Goal: Task Accomplishment & Management: Use online tool/utility

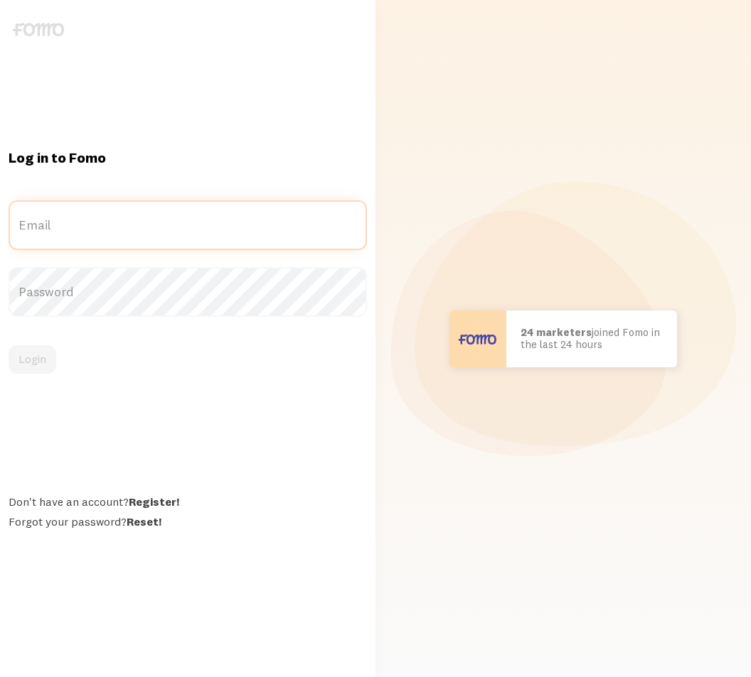
type input "[EMAIL_ADDRESS][DOMAIN_NAME]"
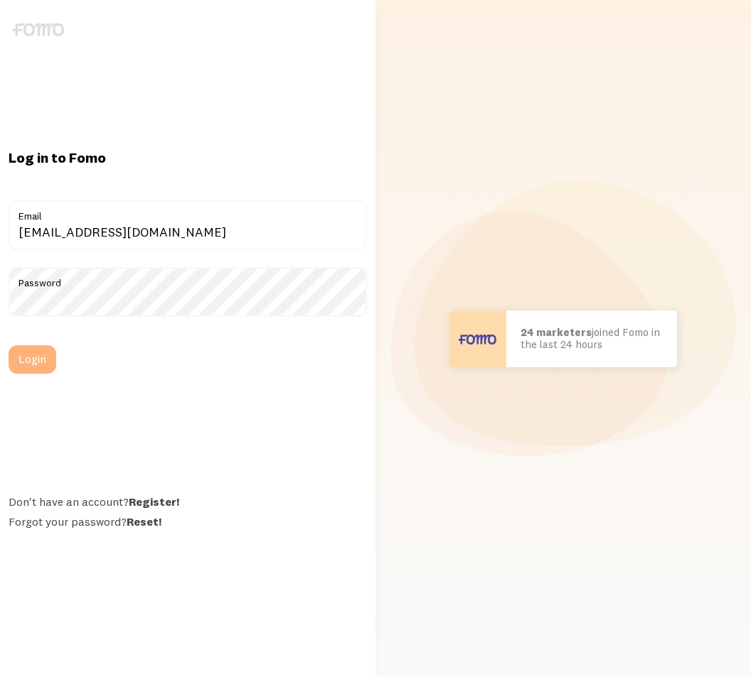
click at [37, 364] on button "Login" at bounding box center [33, 359] width 48 height 28
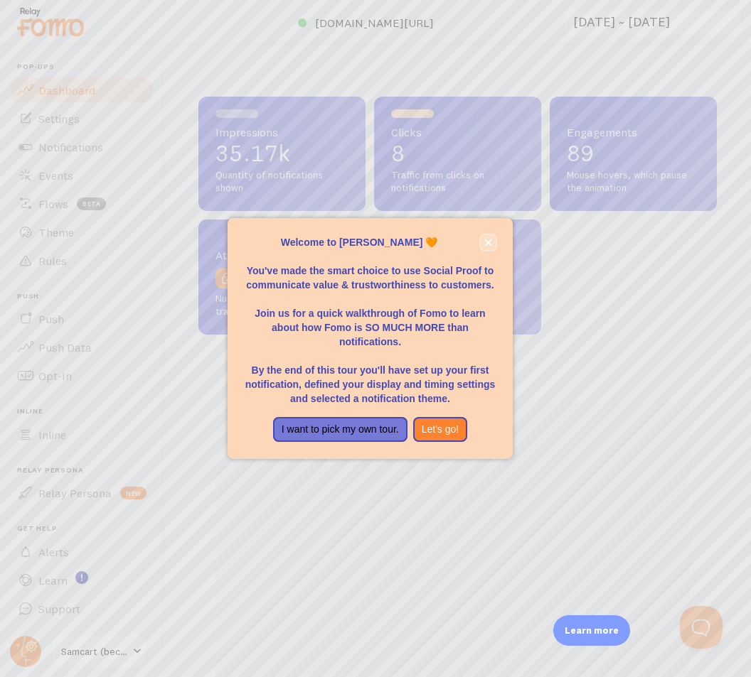
click at [485, 242] on icon "close," at bounding box center [488, 243] width 8 height 8
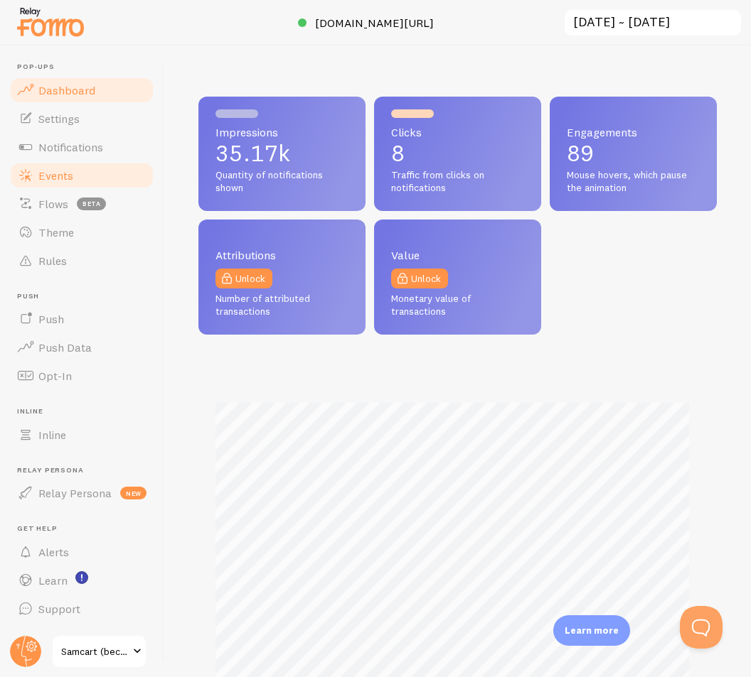
click at [80, 180] on link "Events" at bounding box center [82, 175] width 146 height 28
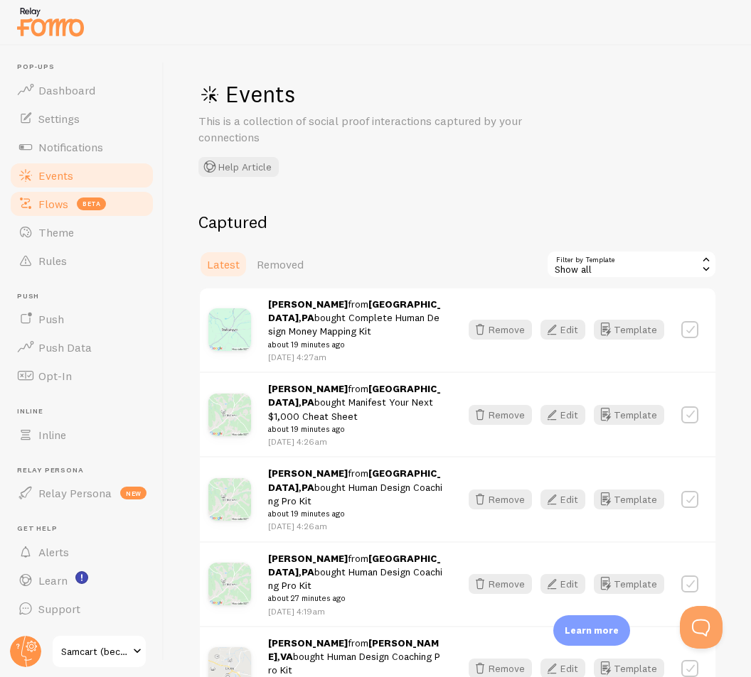
click at [62, 203] on span "Flows" at bounding box center [53, 204] width 30 height 14
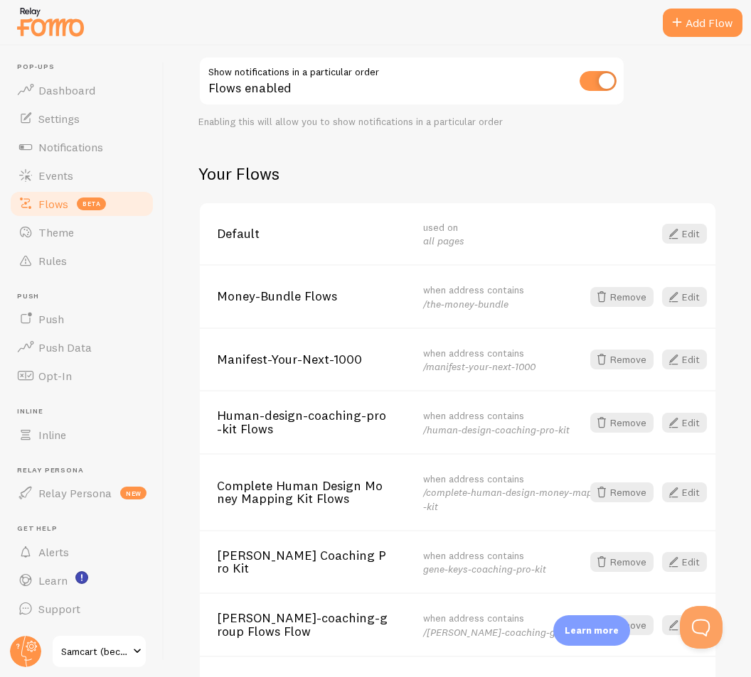
scroll to position [116, 0]
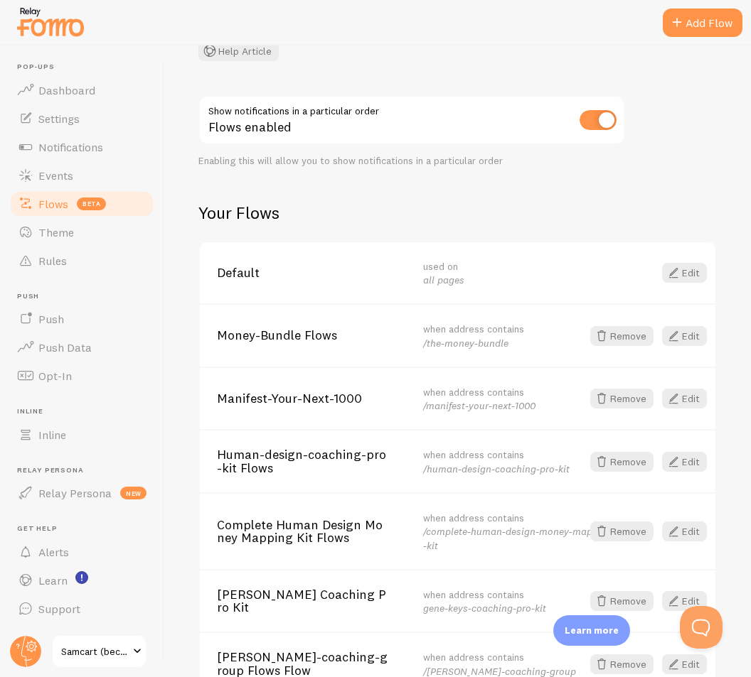
click at [407, 62] on div "Flows BETA Choose which notifications to show on selected pages or marketing ca…" at bounding box center [457, 361] width 586 height 632
click at [277, 338] on span "Money-Bundle Flows" at bounding box center [311, 335] width 189 height 13
click at [667, 336] on span at bounding box center [673, 336] width 17 height 17
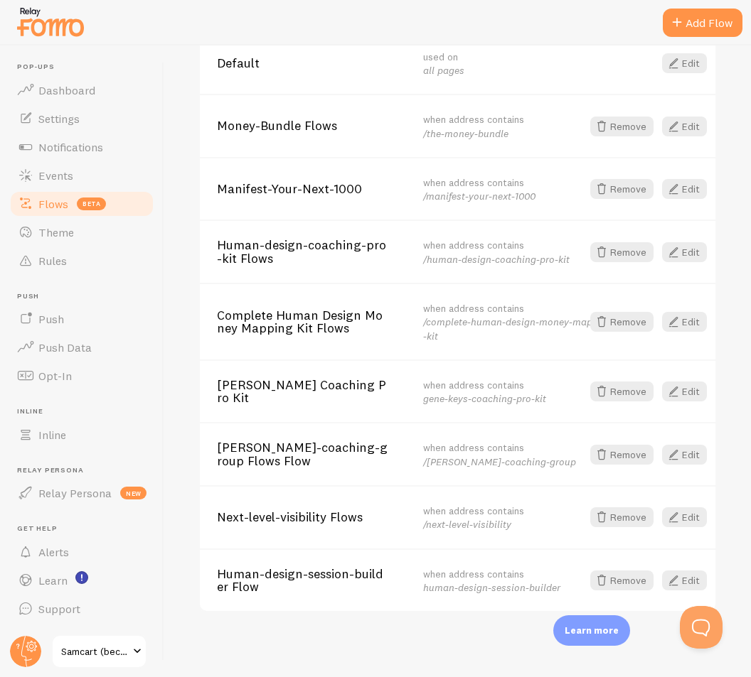
scroll to position [329, 0]
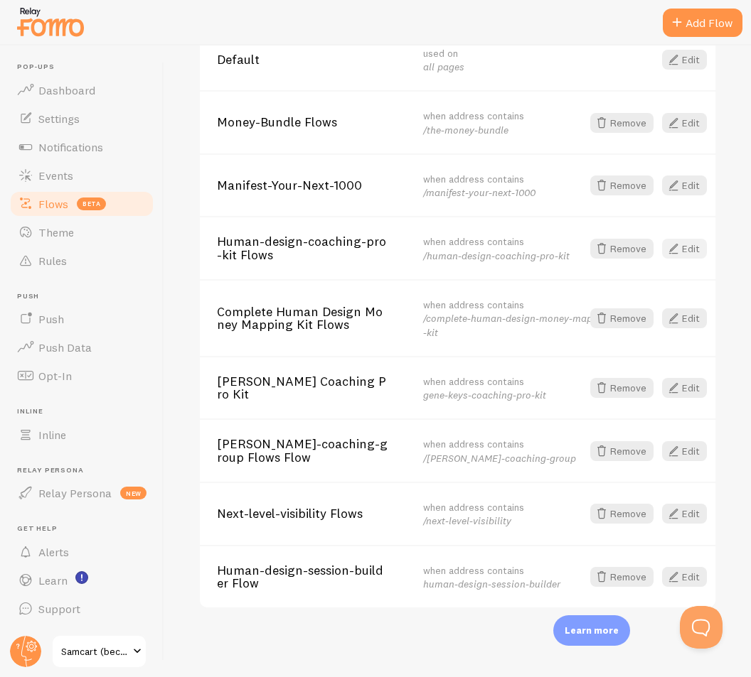
click at [679, 250] on link "Edit" at bounding box center [684, 249] width 45 height 20
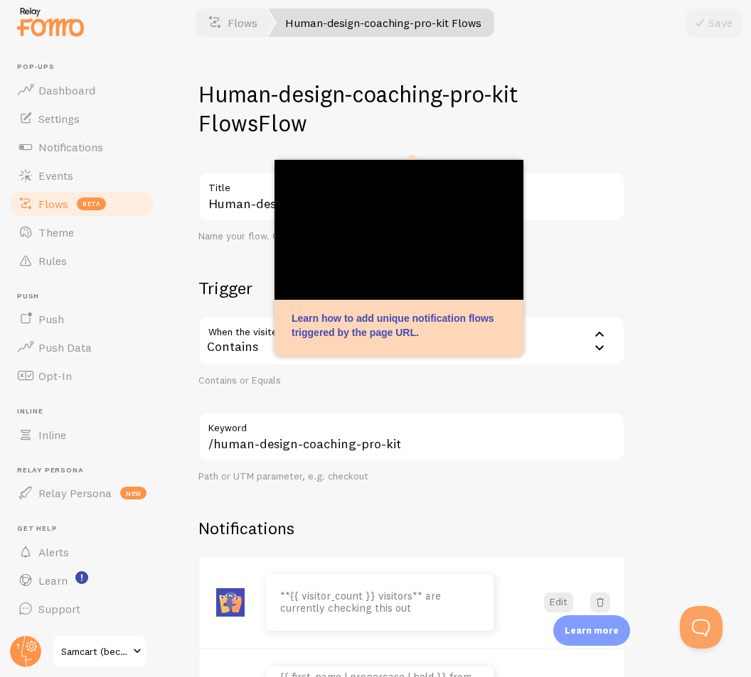
click at [681, 245] on div "Human-design-coaching-pro-kit Flows Flow Human-design-coaching-pro-kit Flows Ti…" at bounding box center [457, 361] width 586 height 632
click at [678, 443] on div "Human-design-coaching-pro-kit Flows Flow Human-design-coaching-pro-kit Flows Ti…" at bounding box center [457, 361] width 586 height 632
click at [659, 208] on div "Human-design-coaching-pro-kit Flows Flow Human-design-coaching-pro-kit Flows Ti…" at bounding box center [457, 361] width 586 height 632
click at [644, 269] on div "Human-design-coaching-pro-kit Flows Flow Human-design-coaching-pro-kit Flows Ti…" at bounding box center [457, 361] width 586 height 632
click at [567, 99] on h1 "Human-design-coaching-pro-kit Flows Flow" at bounding box center [411, 109] width 426 height 58
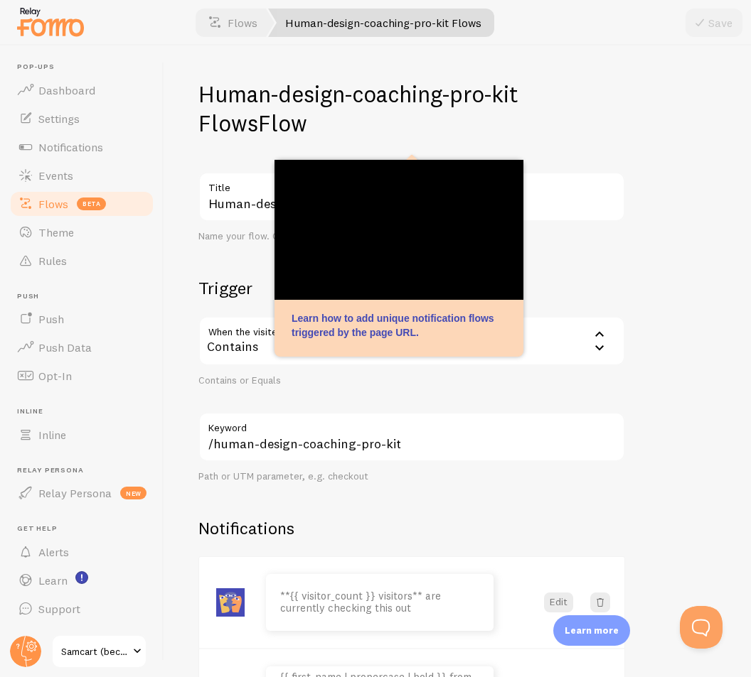
drag, startPoint x: 526, startPoint y: 93, endPoint x: 554, endPoint y: 121, distance: 39.2
click at [554, 121] on h1 "Human-design-coaching-pro-kit Flows Flow" at bounding box center [411, 109] width 426 height 58
drag, startPoint x: 520, startPoint y: 97, endPoint x: 164, endPoint y: 106, distance: 355.5
click at [164, 106] on div "Human-design-coaching-pro-kit Flows Flow Human-design-coaching-pro-kit Flows Ti…" at bounding box center [457, 361] width 586 height 632
copy h1 "Human-design-coaching-pro-kit"
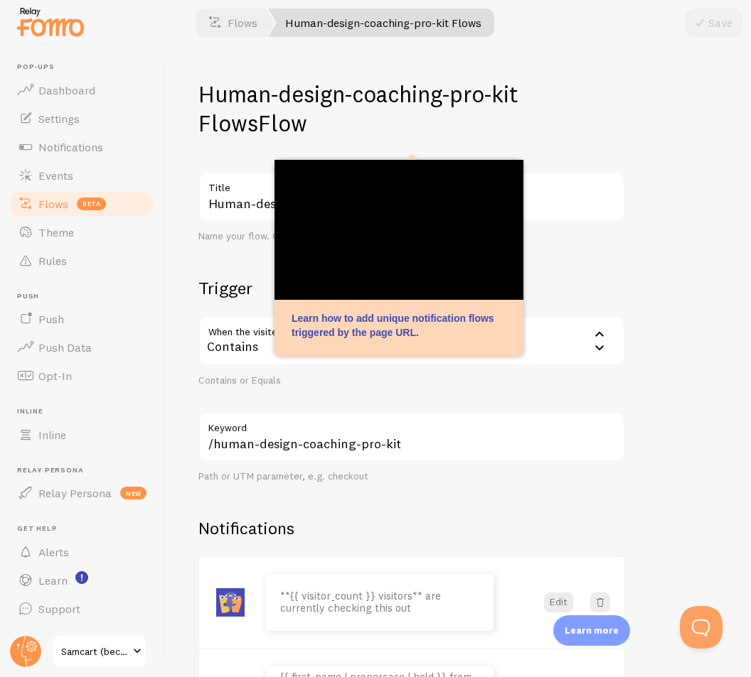
click at [228, 125] on h1 "Human-design-coaching-pro-kit Flows Flow" at bounding box center [411, 109] width 426 height 58
click at [586, 87] on h1 "Human-design-coaching-pro-kit Flows Flow" at bounding box center [411, 109] width 426 height 58
click at [584, 94] on h1 "Human-design-coaching-pro-kit Flows Flow" at bounding box center [411, 109] width 426 height 58
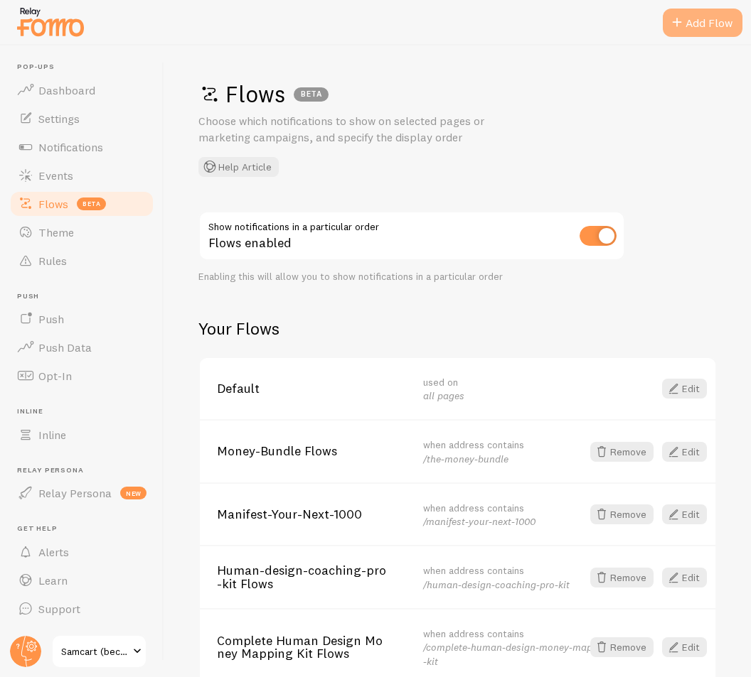
click at [705, 23] on div "Add Flow" at bounding box center [702, 23] width 80 height 28
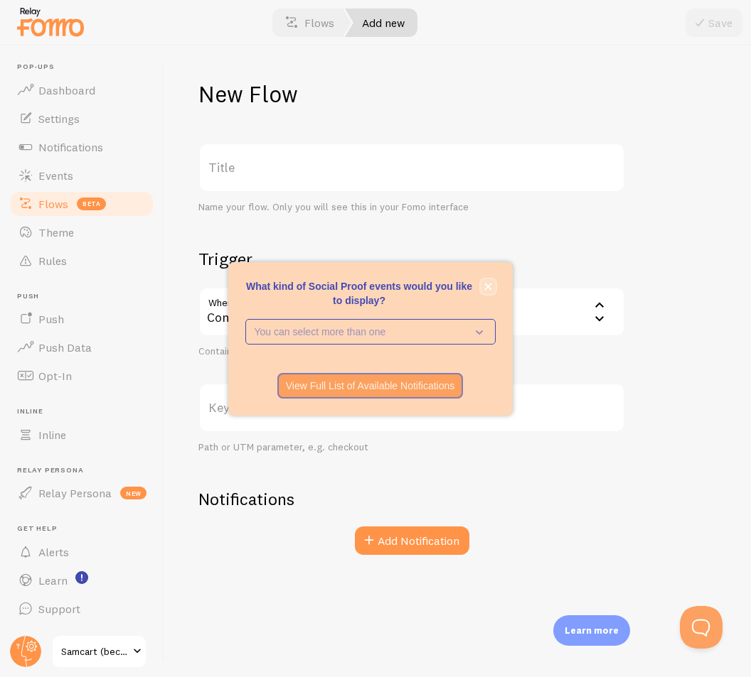
click at [489, 287] on icon "close," at bounding box center [487, 286] width 7 height 7
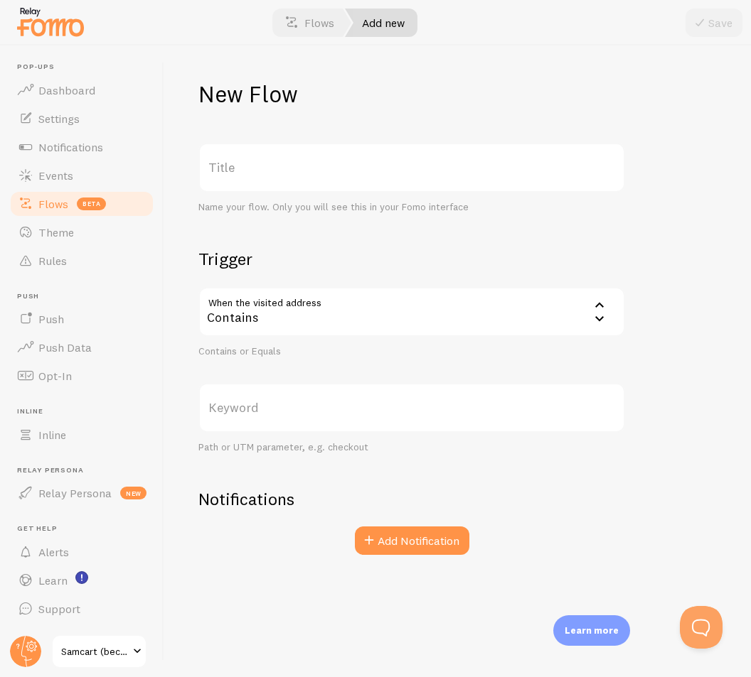
click at [435, 254] on h2 "Trigger" at bounding box center [411, 259] width 426 height 22
click at [327, 172] on label "Title" at bounding box center [411, 168] width 426 height 50
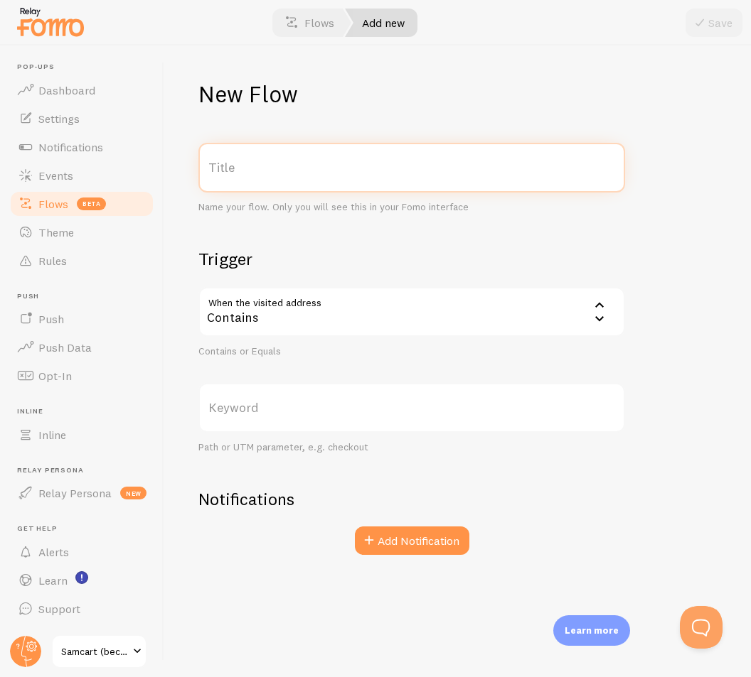
click at [327, 172] on input "Title" at bounding box center [411, 168] width 426 height 50
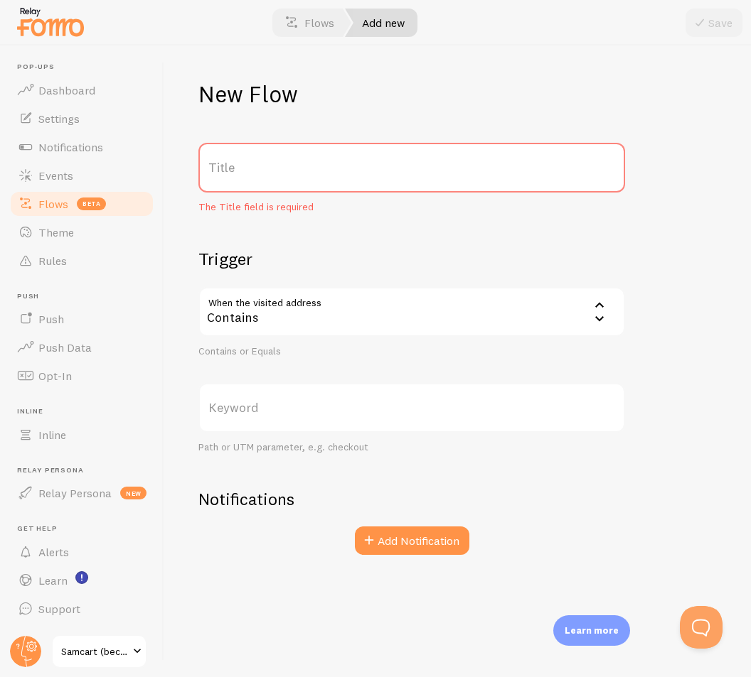
click at [241, 163] on label "Title" at bounding box center [411, 168] width 426 height 50
click at [241, 163] on input "Title" at bounding box center [411, 168] width 426 height 50
paste input "Human-design-coaching-pro-kit"
type input "Human-design-coaching-pro-kit"
click at [290, 413] on label "Keyword" at bounding box center [411, 408] width 426 height 50
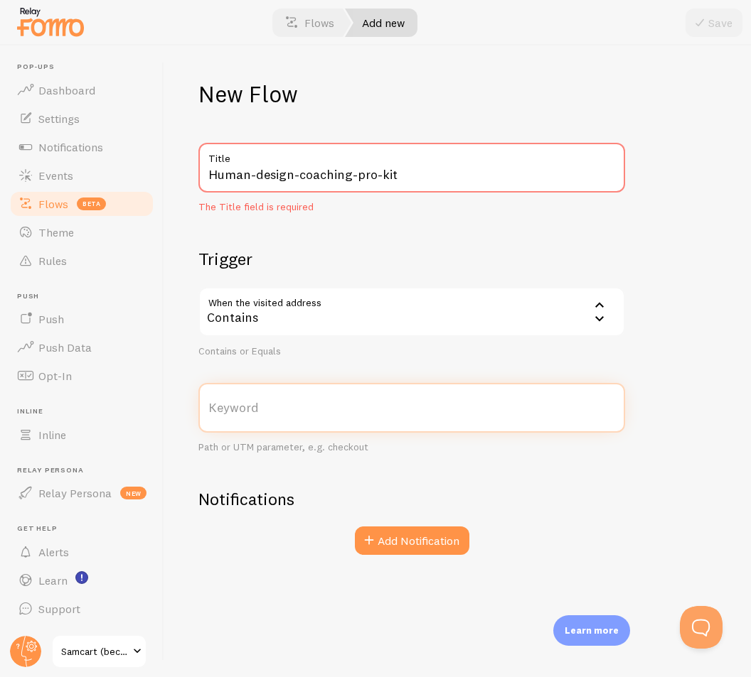
click at [290, 413] on input "Keyword" at bounding box center [411, 408] width 426 height 50
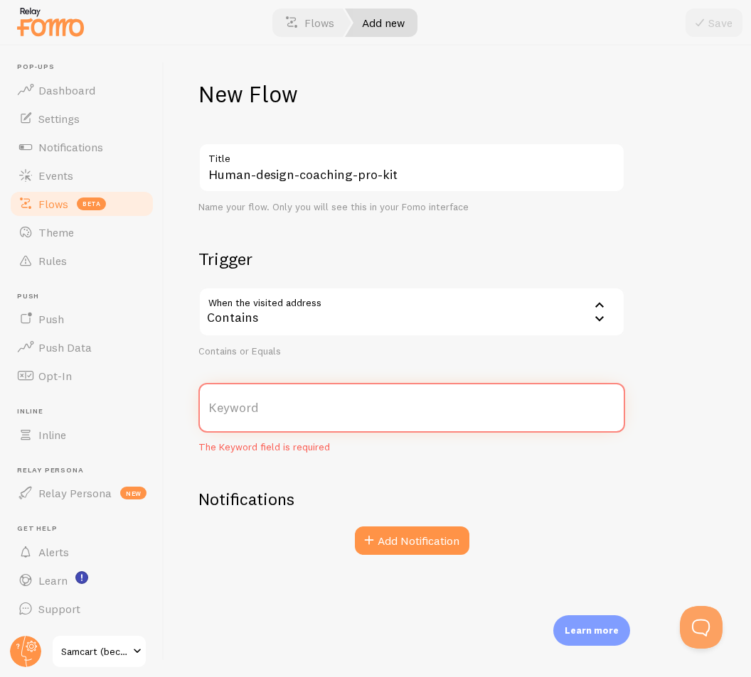
paste input "human-design-kit/"
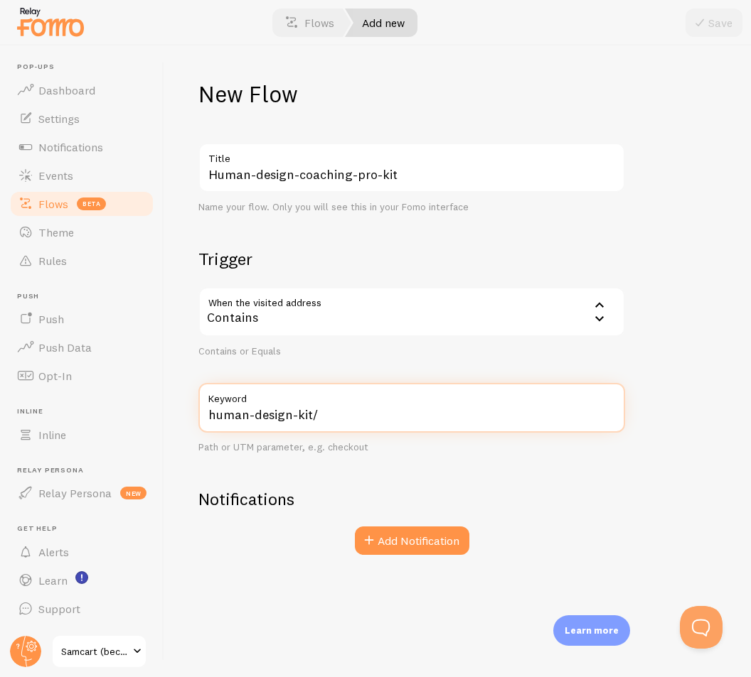
click at [208, 414] on input "human-design-kit/" at bounding box center [411, 408] width 426 height 50
click at [382, 416] on input "/human-design-kit/" at bounding box center [411, 408] width 426 height 50
type input "/human-design-kit"
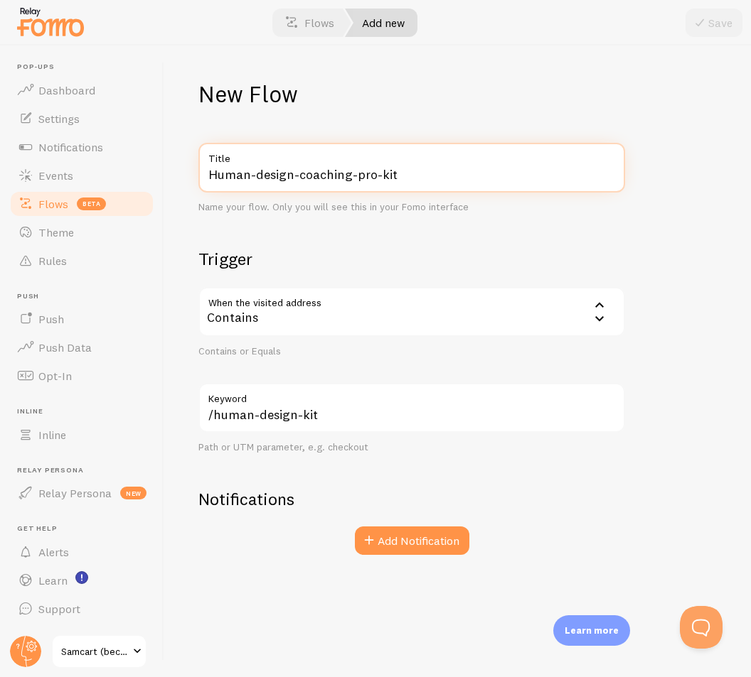
drag, startPoint x: 296, startPoint y: 177, endPoint x: 353, endPoint y: 176, distance: 56.9
click at [353, 176] on input "Human-design-coaching-pro-kit" at bounding box center [411, 168] width 426 height 50
drag, startPoint x: 314, startPoint y: 176, endPoint x: 292, endPoint y: 178, distance: 22.1
click at [292, 178] on input "Human-design-pro-kit" at bounding box center [411, 168] width 426 height 50
click at [345, 173] on input "Human-design-kit" at bounding box center [411, 168] width 426 height 50
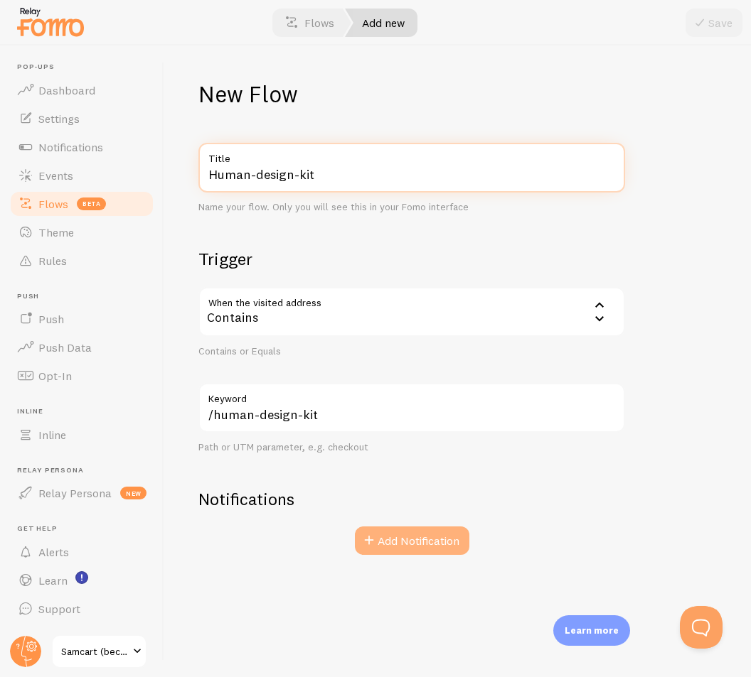
type input "Human-design-kit"
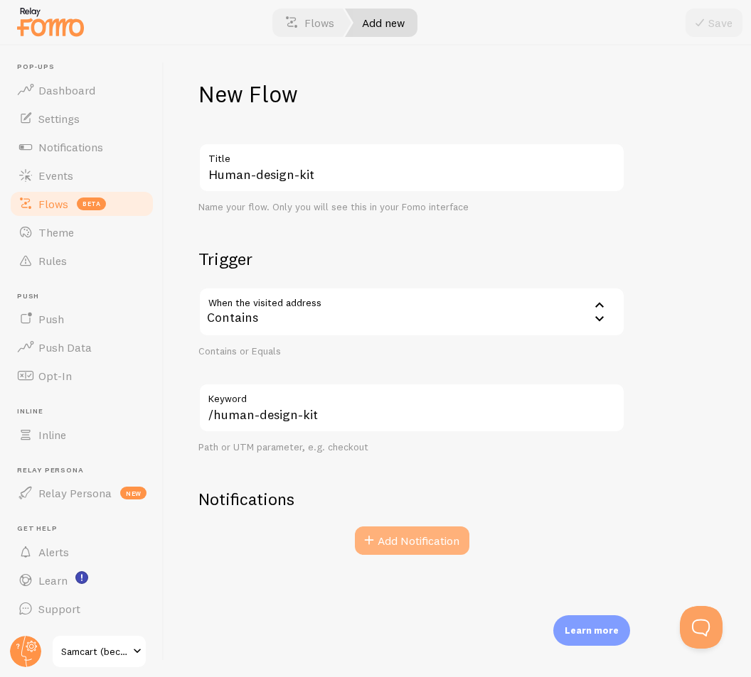
click at [396, 542] on button "Add Notification" at bounding box center [412, 541] width 114 height 28
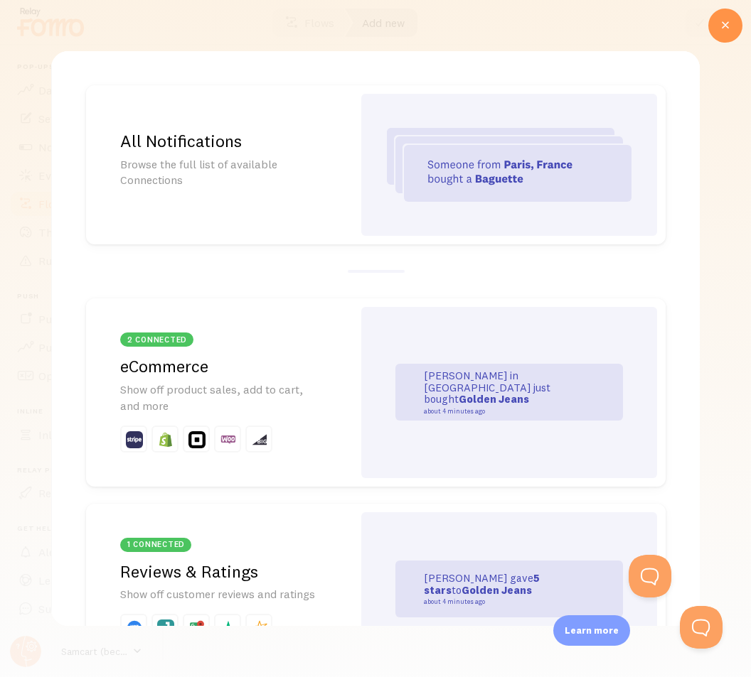
click at [425, 190] on img at bounding box center [509, 165] width 245 height 74
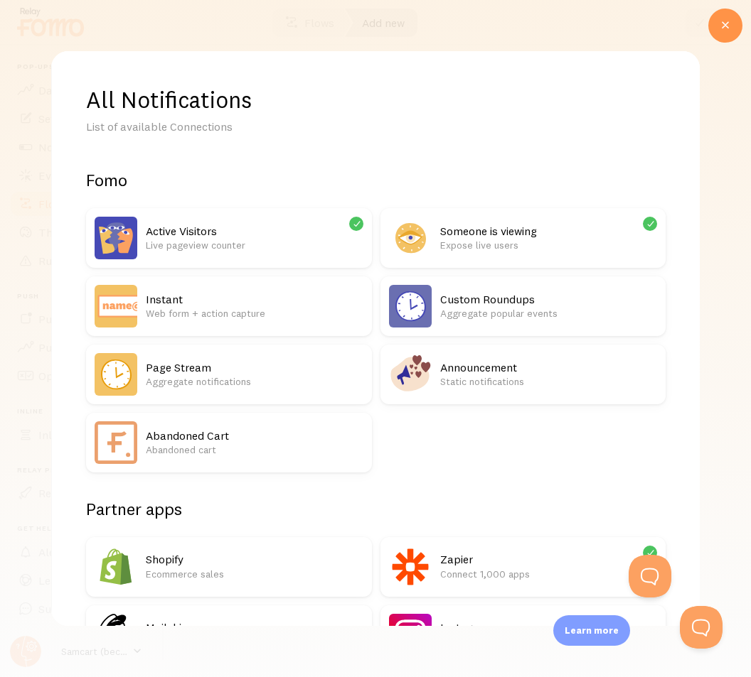
click at [249, 243] on p "Live pageview counter" at bounding box center [255, 245] width 218 height 14
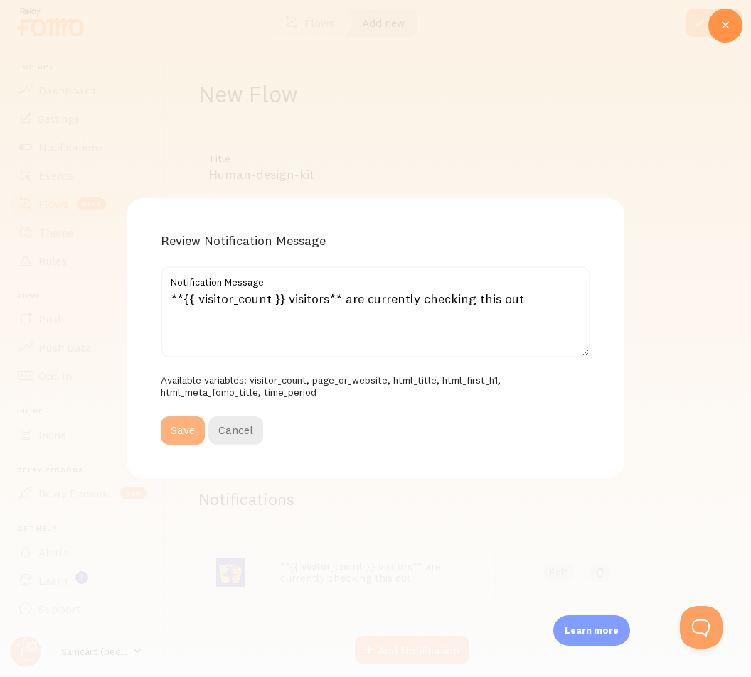
click at [173, 431] on button "Save" at bounding box center [183, 431] width 44 height 28
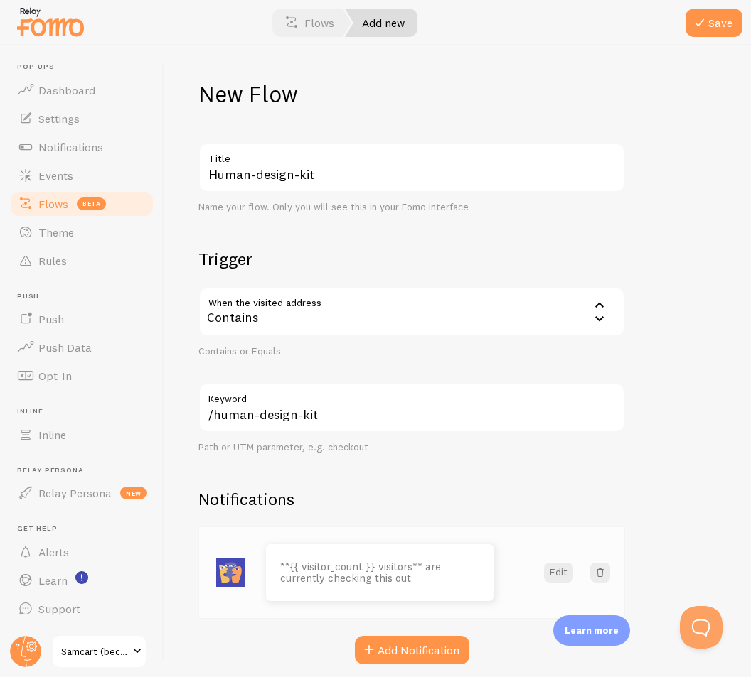
click at [470, 601] on div "**{{ visitor_count }} visitors** are currently checking this out" at bounding box center [379, 572] width 227 height 57
click at [417, 661] on button "Add Notification" at bounding box center [412, 650] width 114 height 28
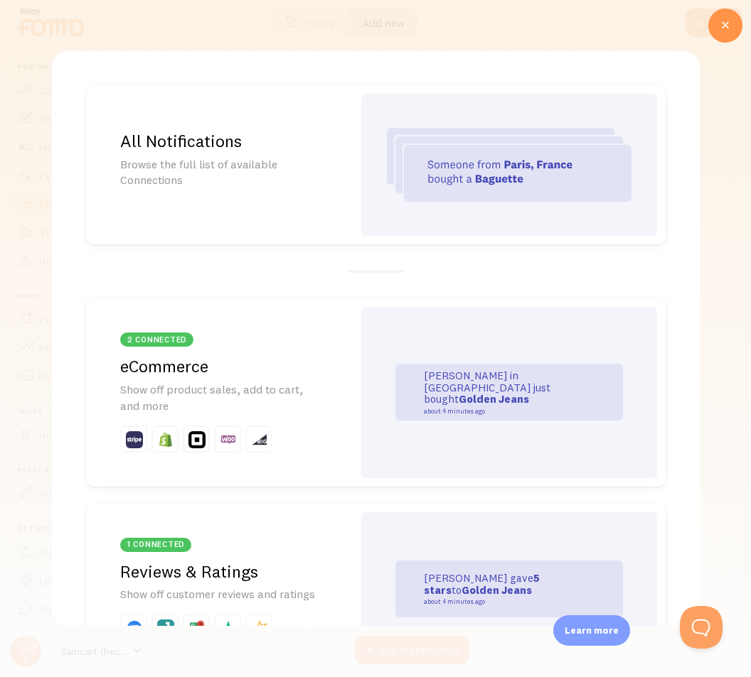
click at [409, 145] on img at bounding box center [509, 165] width 245 height 74
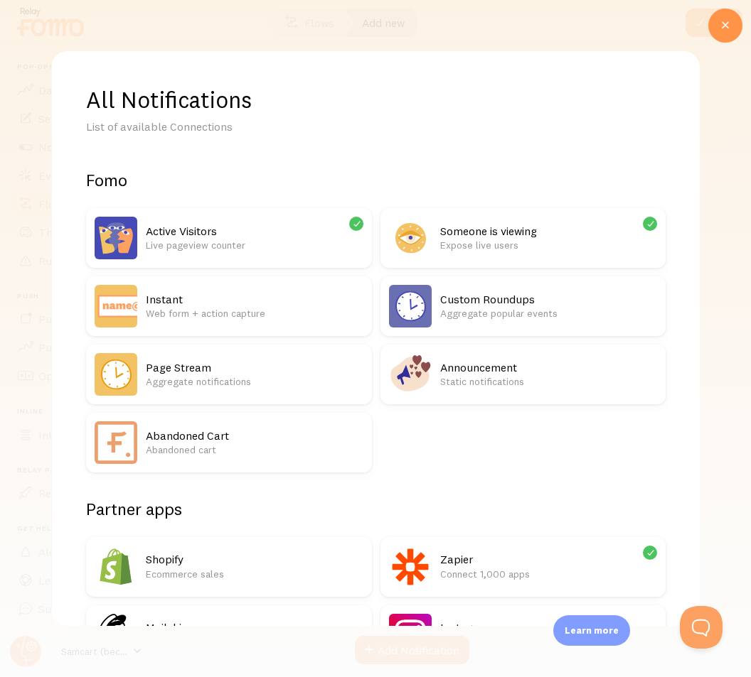
click at [468, 566] on h2 "Zapier" at bounding box center [549, 559] width 218 height 15
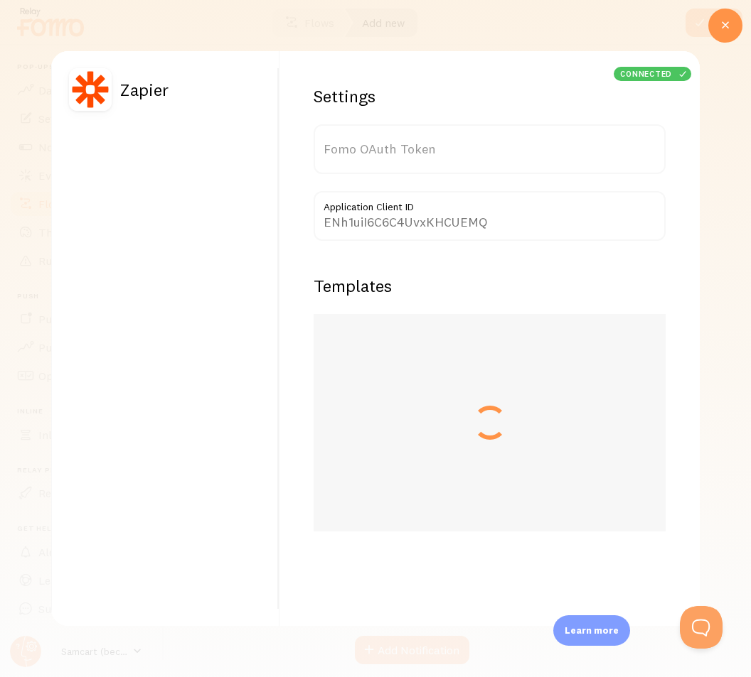
type input "3HijxielJ6IRKs3sg9RPnA=="
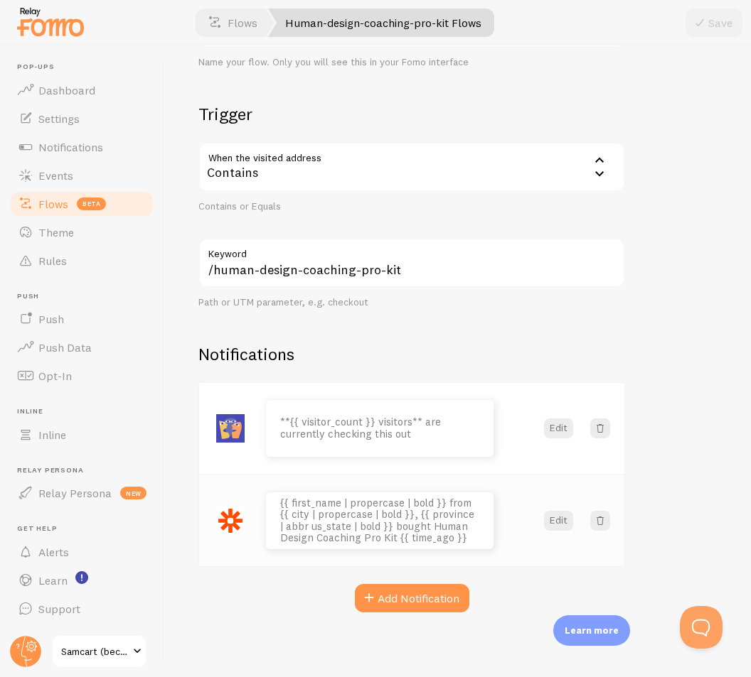
scroll to position [178, 0]
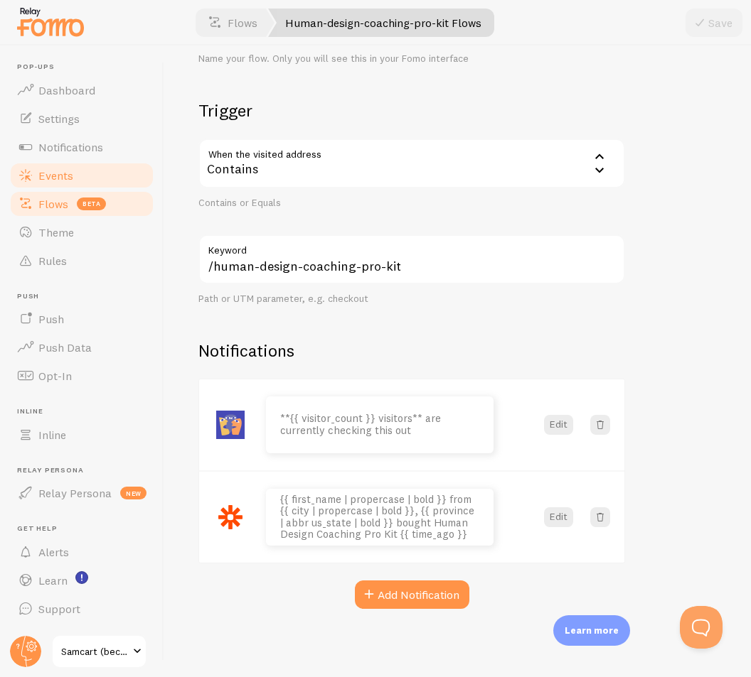
click at [116, 177] on link "Events" at bounding box center [82, 175] width 146 height 28
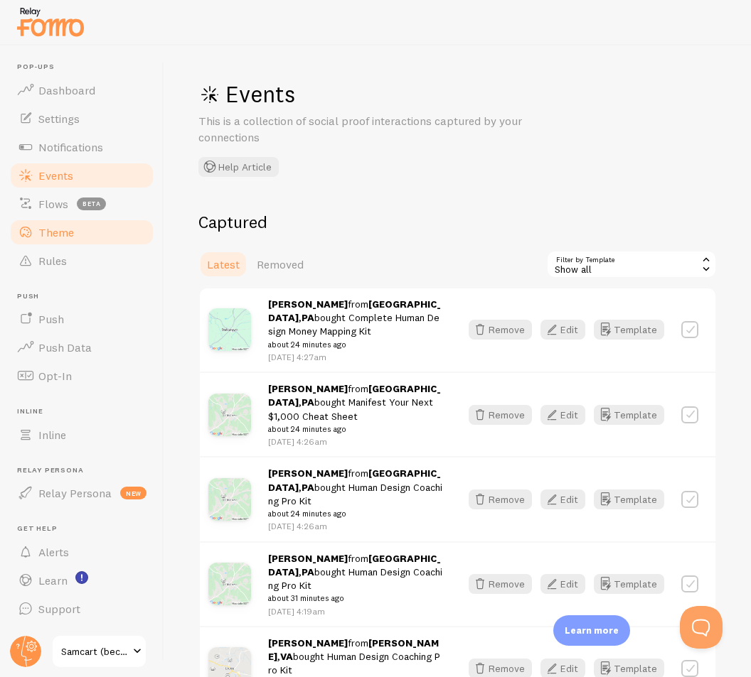
click at [86, 232] on link "Theme" at bounding box center [82, 232] width 146 height 28
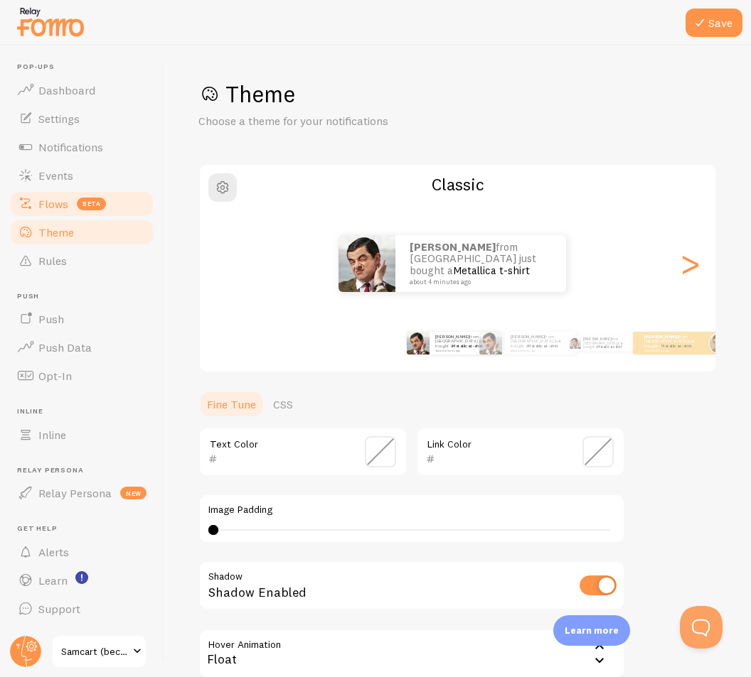
click at [65, 208] on span "Flows" at bounding box center [53, 204] width 30 height 14
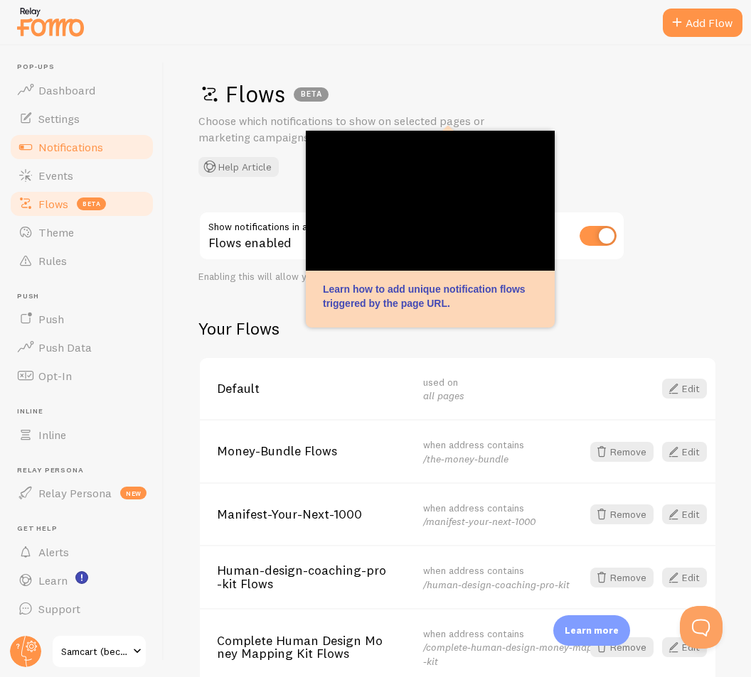
click at [86, 155] on link "Notifications" at bounding box center [82, 147] width 146 height 28
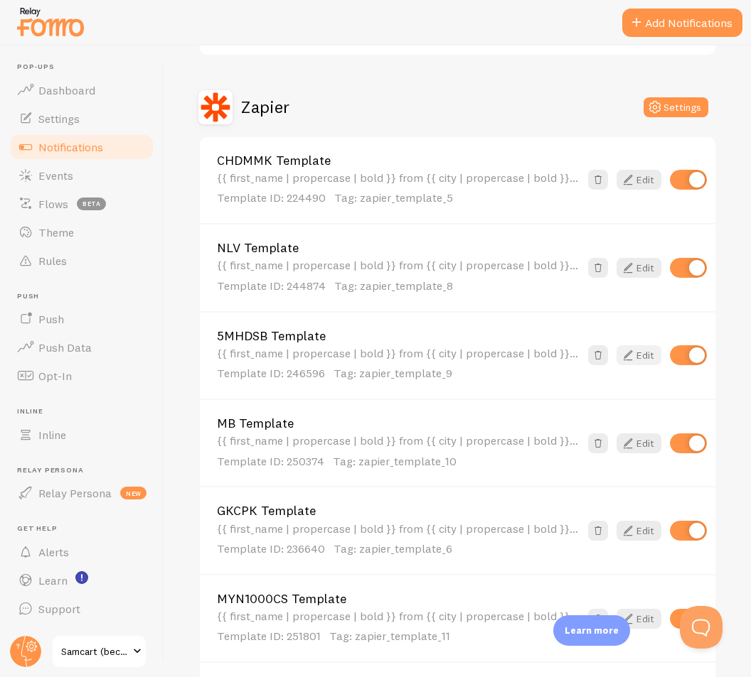
scroll to position [569, 0]
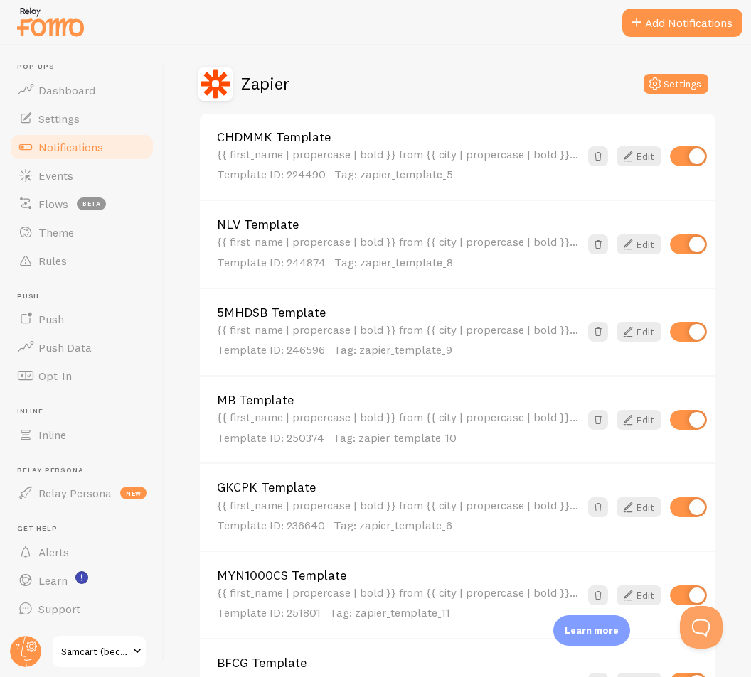
click at [469, 161] on div "{{ first_name | propercase | bold }} from {{ city | propercase | bold }}, {{ pr…" at bounding box center [398, 165] width 363 height 35
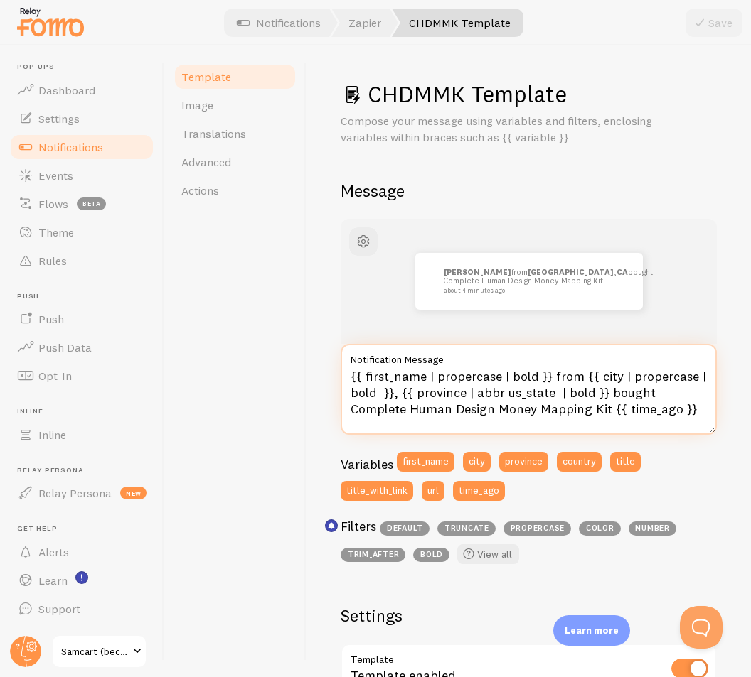
click at [488, 380] on textarea "{{ first_name | propercase | bold }} from {{ city | propercase | bold }}, {{ pr…" at bounding box center [528, 389] width 376 height 91
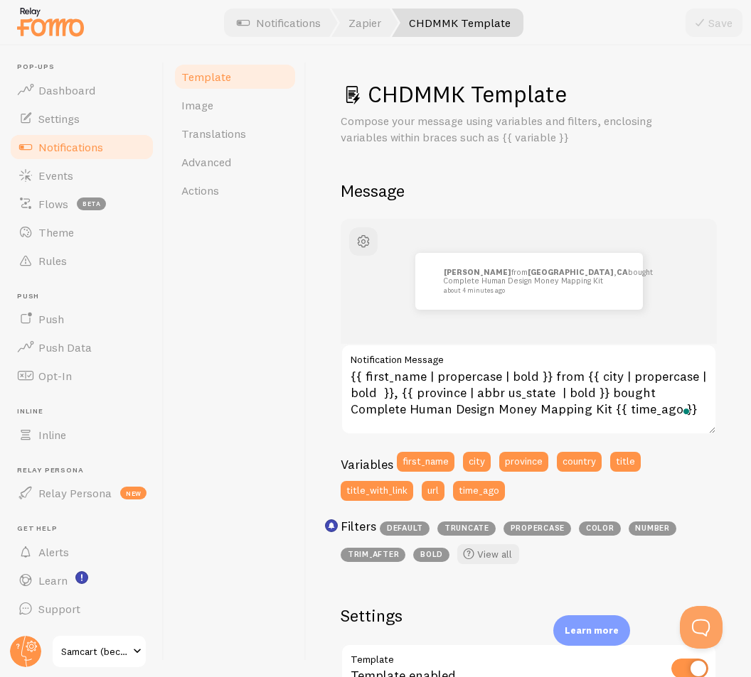
click at [104, 149] on link "Notifications" at bounding box center [82, 147] width 146 height 28
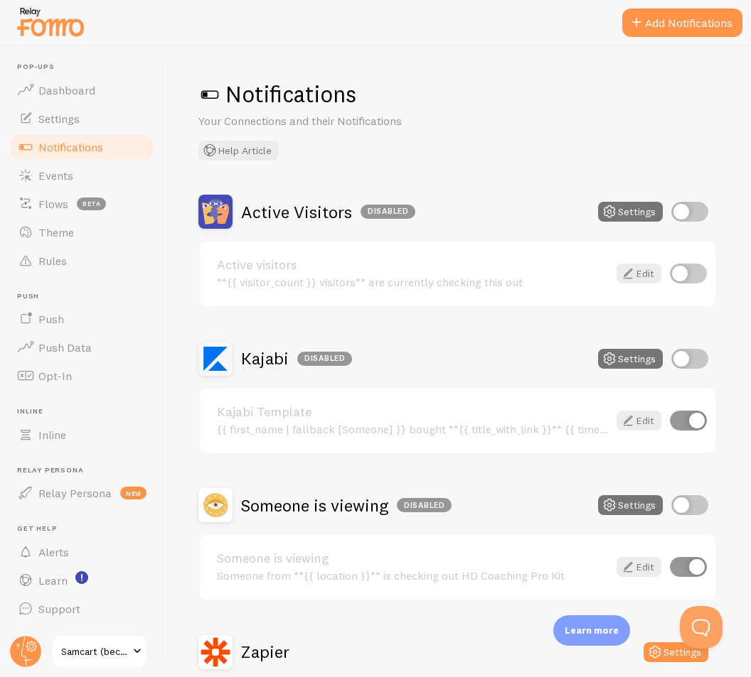
click at [653, 23] on button "Add Notifications" at bounding box center [682, 23] width 120 height 28
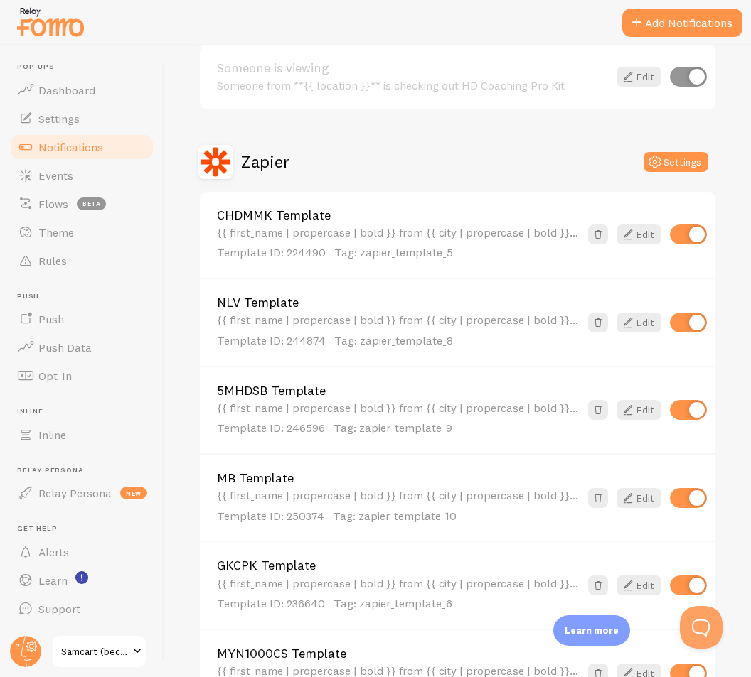
scroll to position [419, 0]
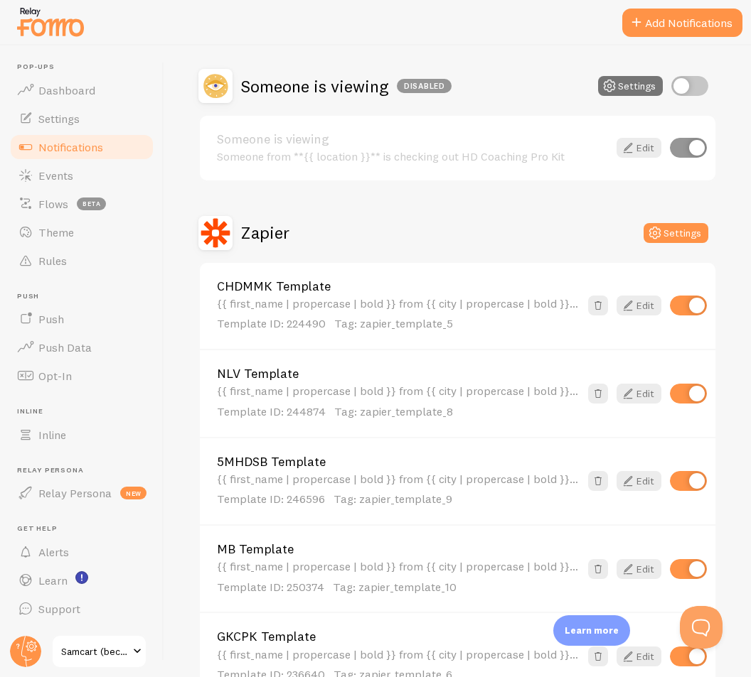
click at [668, 17] on button "Add Notifications" at bounding box center [682, 23] width 120 height 28
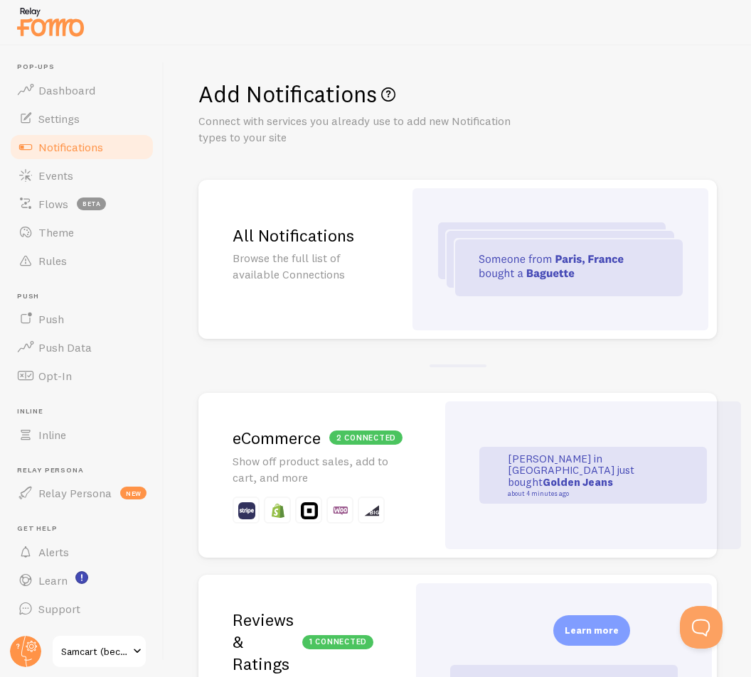
click at [513, 269] on img at bounding box center [560, 259] width 245 height 74
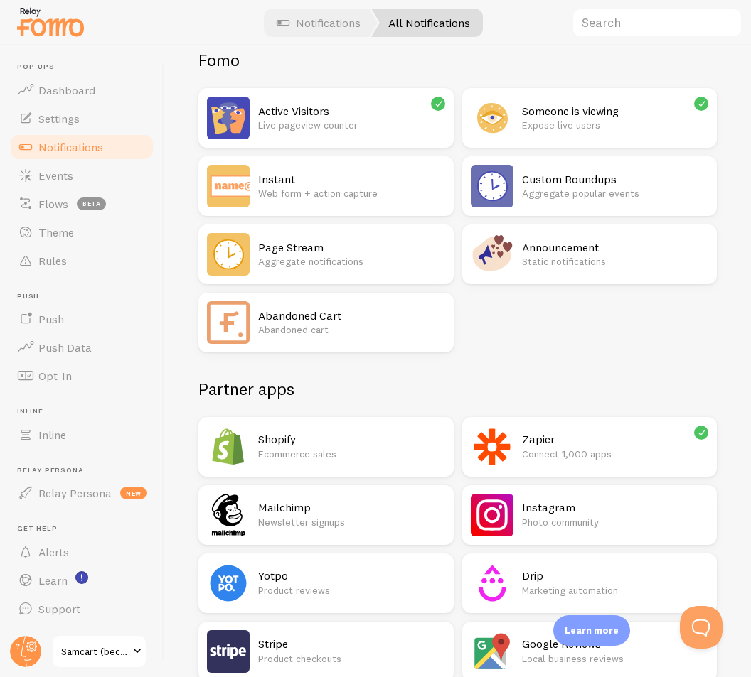
scroll to position [213, 0]
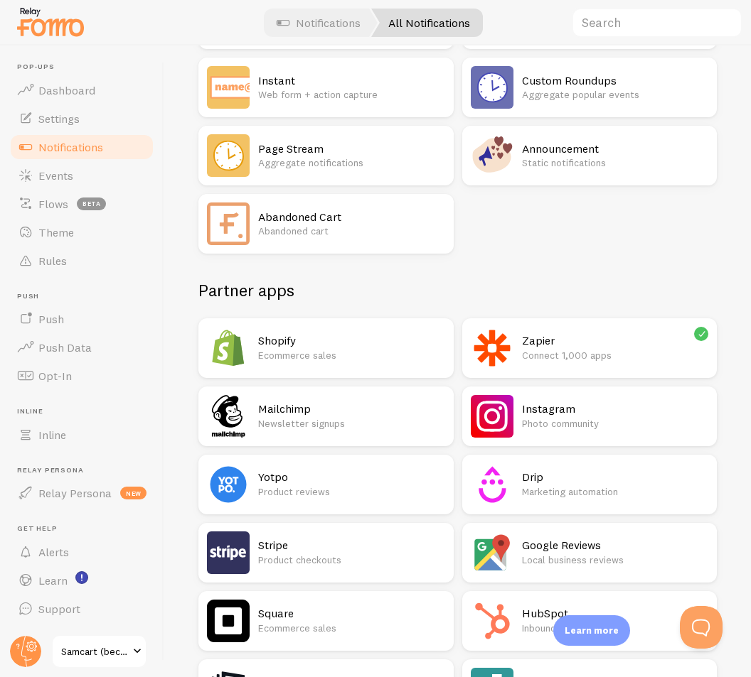
click at [589, 349] on p "Connect 1,000 apps" at bounding box center [615, 355] width 187 height 14
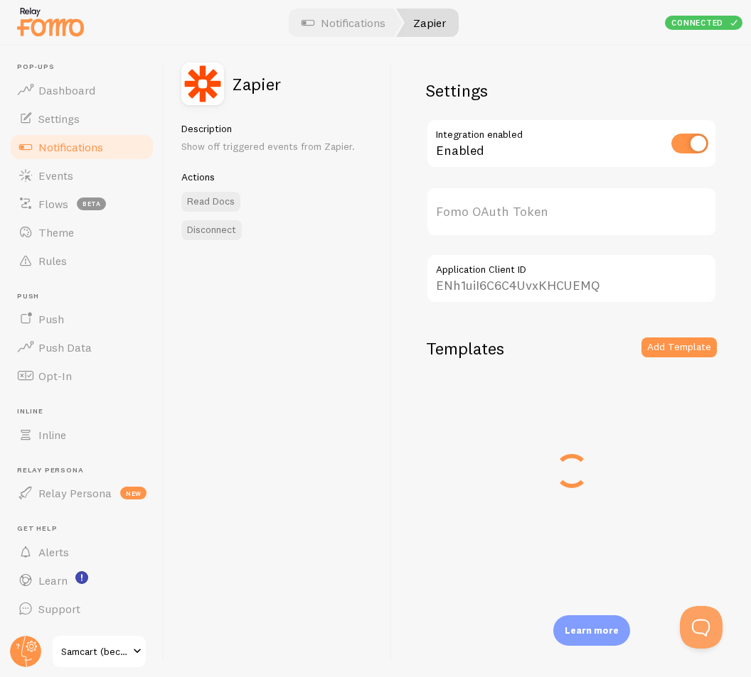
type input "3HijxielJ6IRKs3sg9RPnA=="
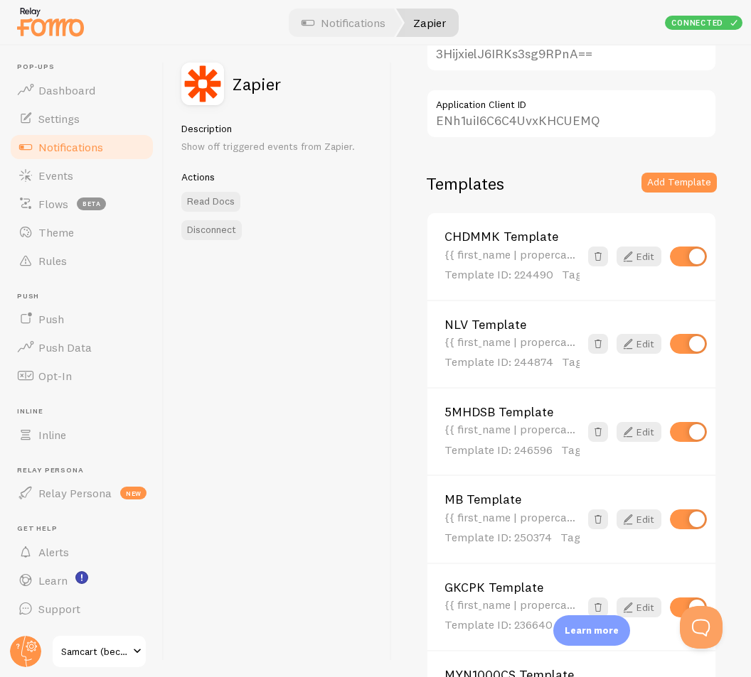
scroll to position [213, 0]
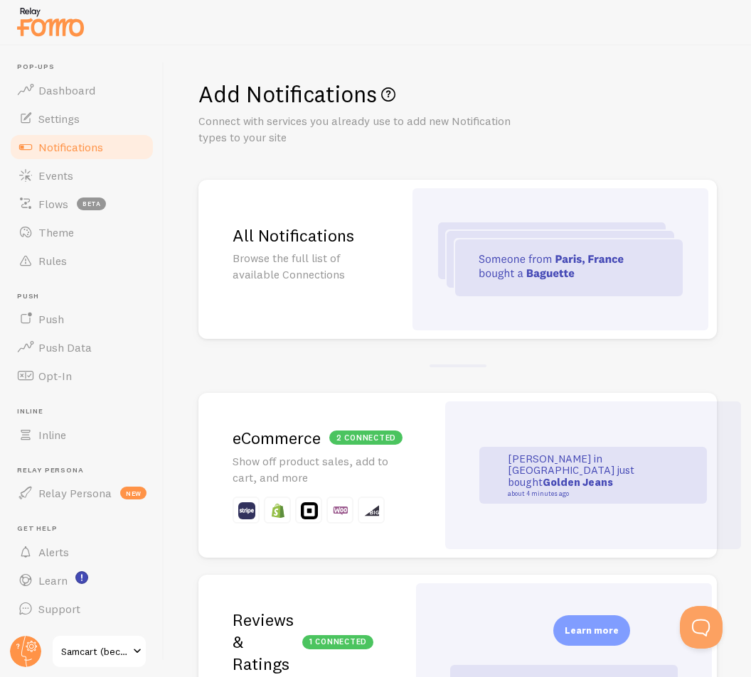
click at [380, 213] on div "All Notifications Browse the full list of available Connections" at bounding box center [300, 259] width 205 height 159
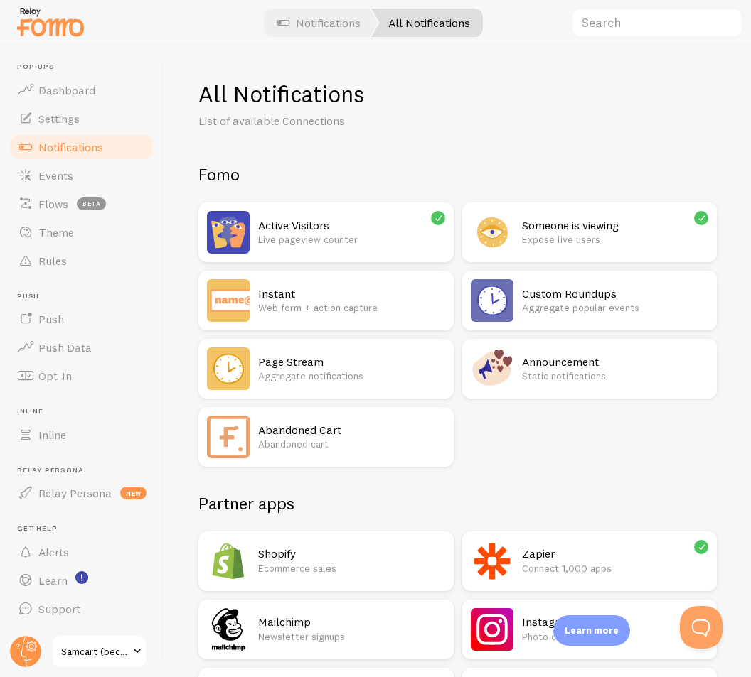
click at [571, 563] on p "Connect 1,000 apps" at bounding box center [615, 569] width 187 height 14
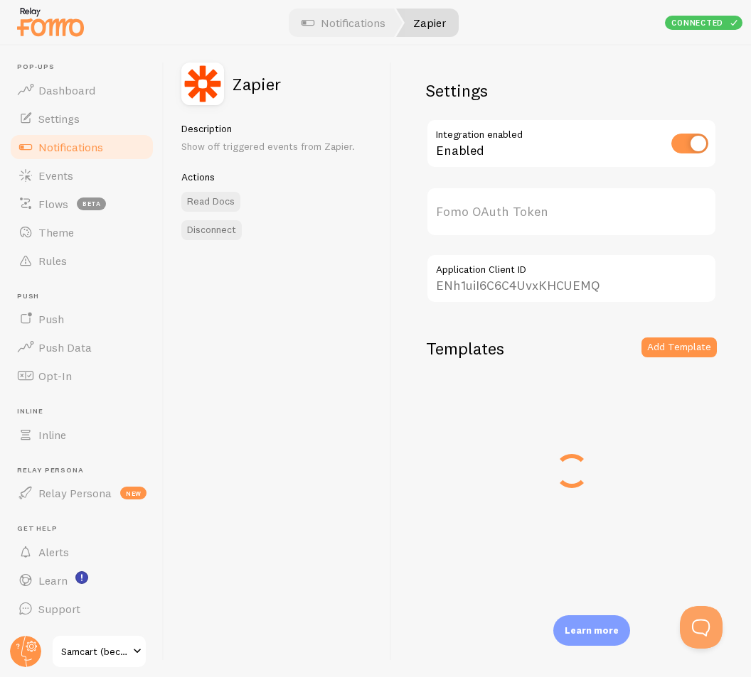
type input "3HijxielJ6IRKs3sg9RPnA=="
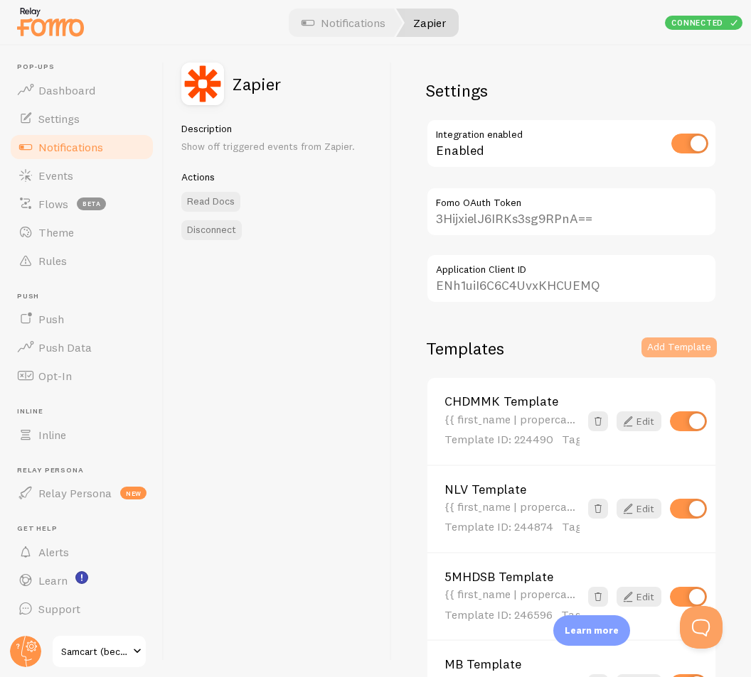
click at [675, 350] on button "Add Template" at bounding box center [678, 348] width 75 height 20
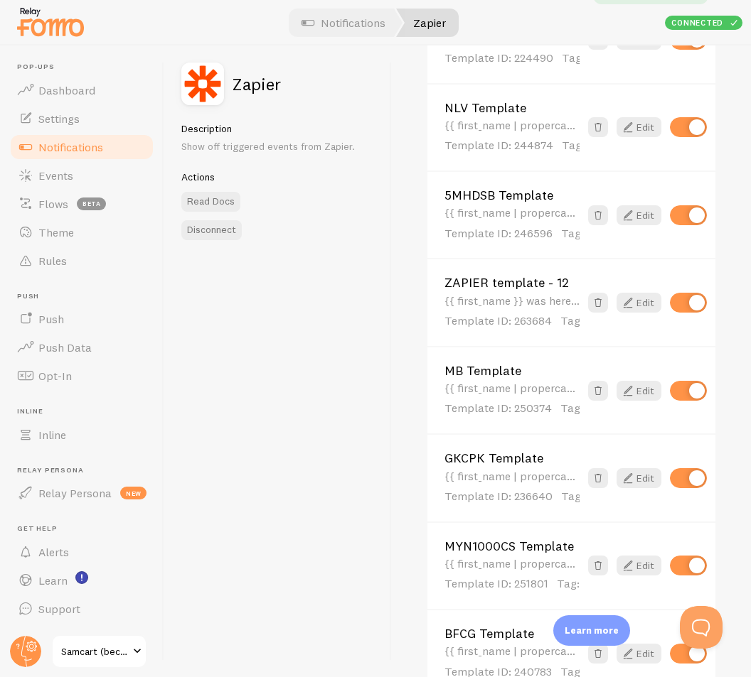
scroll to position [345, 0]
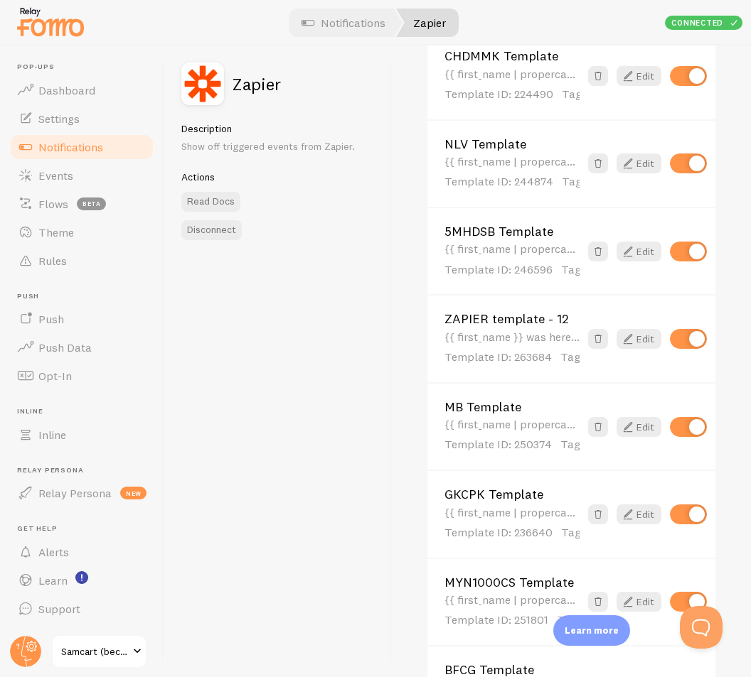
click at [536, 318] on link "ZAPIER template - 12" at bounding box center [511, 319] width 135 height 13
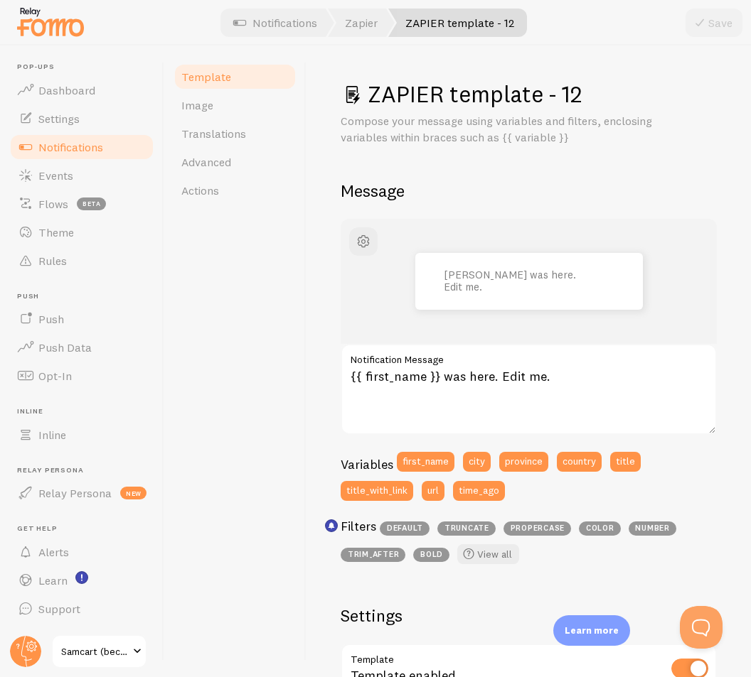
click at [498, 95] on h1 "ZAPIER template - 12" at bounding box center [528, 94] width 376 height 29
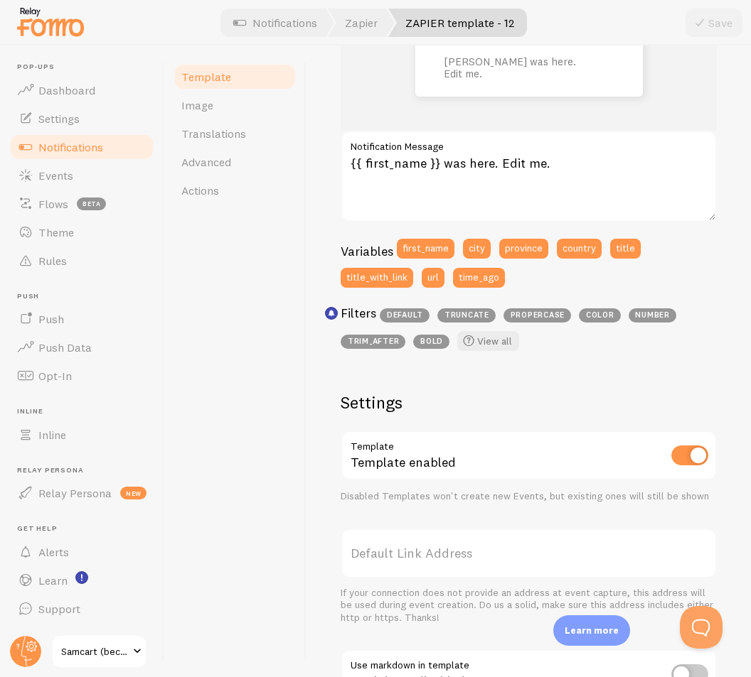
scroll to position [142, 0]
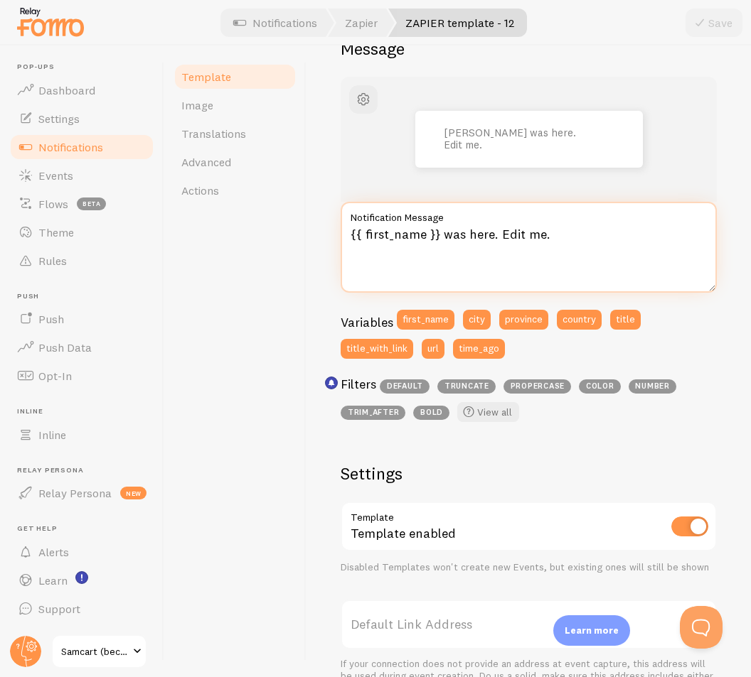
click at [465, 239] on textarea "{{ first_name }} was here. Edit me." at bounding box center [528, 247] width 376 height 91
paste textarea "| propercase | bold }} from {{ city | propercase | bold }}, {{ province | abbr …"
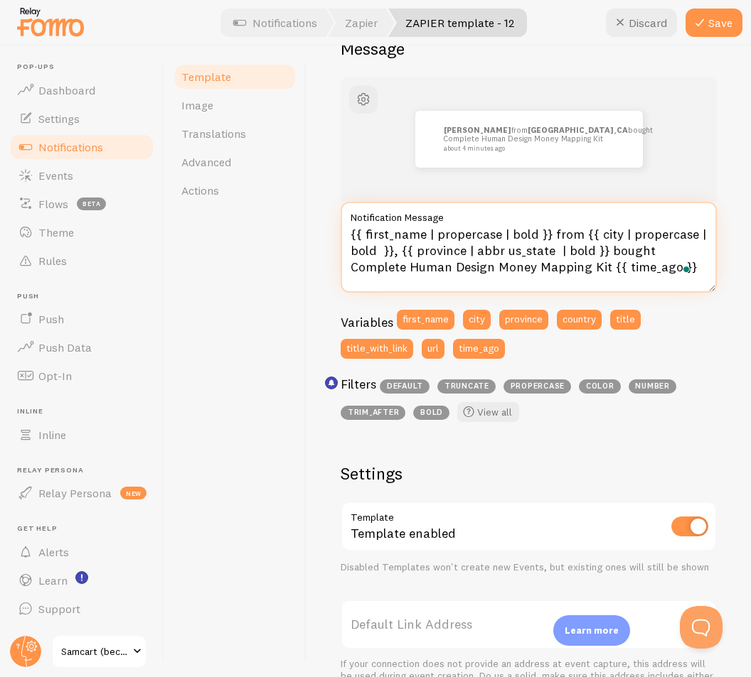
click at [443, 270] on textarea "{{ first_name | propercase | bold }} from {{ city | propercase | bold }}, {{ pr…" at bounding box center [528, 247] width 376 height 91
drag, startPoint x: 603, startPoint y: 265, endPoint x: 334, endPoint y: 288, distance: 270.4
click at [334, 288] on div "ZAPIER template - 12 Compose your message using variables and filters, enclosin…" at bounding box center [528, 361] width 444 height 632
paste textarea "Human Design Coaching Pro Kit"
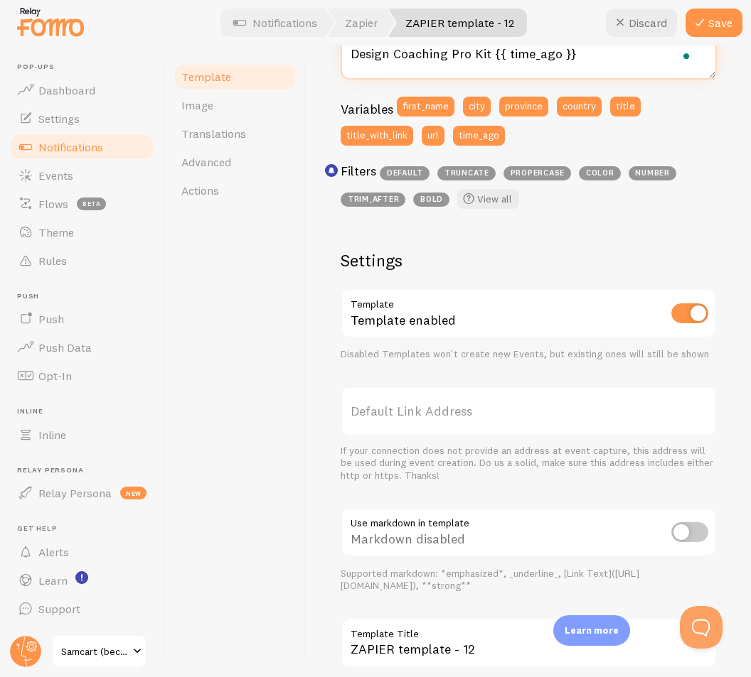
scroll to position [0, 0]
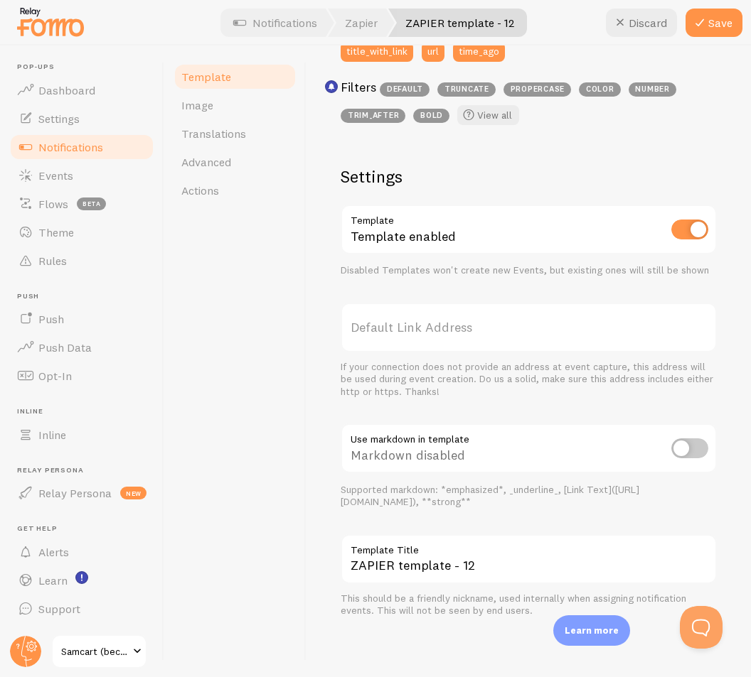
type textarea "{{ first_name | propercase | bold }} from {{ city | propercase | bold }}, {{ pr…"
click at [444, 567] on input "ZAPIER template - 12" at bounding box center [528, 560] width 376 height 50
paste input "Human Design Coaching Pro Kit"
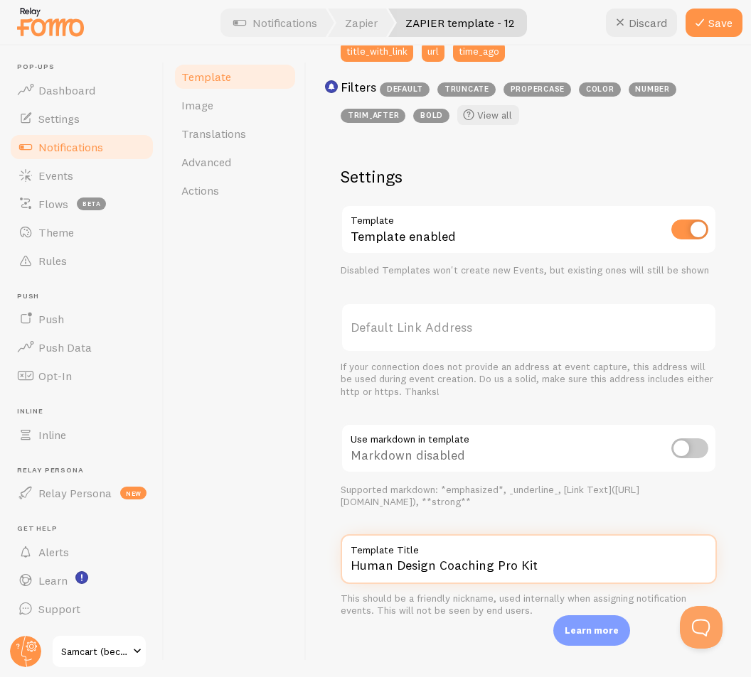
click at [557, 571] on input "Human Design Coaching Pro Kit" at bounding box center [528, 560] width 376 height 50
click at [535, 515] on div "Settings Template Template enabled Disabled Templates won't create new Events, …" at bounding box center [528, 392] width 376 height 452
drag, startPoint x: 491, startPoint y: 564, endPoint x: 284, endPoint y: 574, distance: 207.1
click at [284, 574] on div "Template Image Translations Advanced Actions Human Design Coaching Pro Kit Comp…" at bounding box center [457, 361] width 586 height 632
click at [550, 571] on input "Pro Kit" at bounding box center [528, 560] width 376 height 50
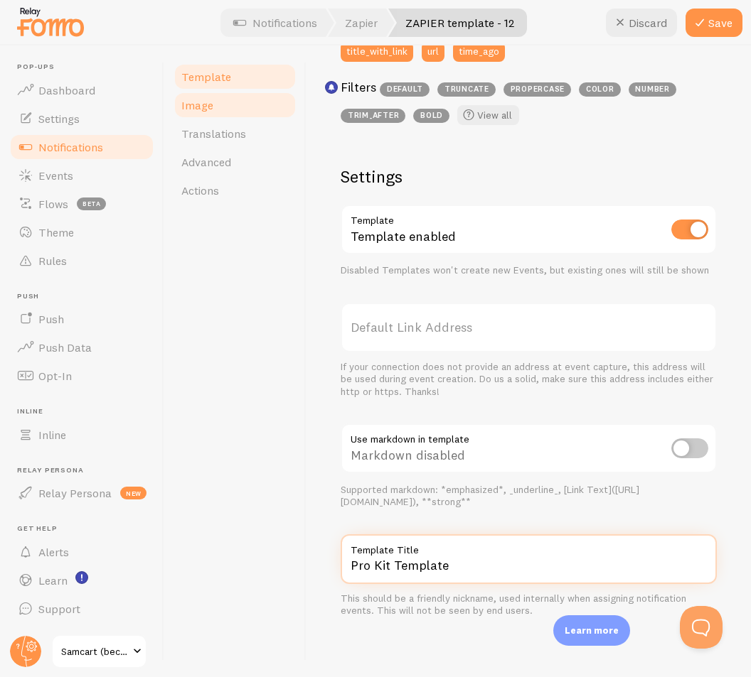
type input "Pro Kit Template"
click at [209, 105] on span "Image" at bounding box center [197, 105] width 32 height 14
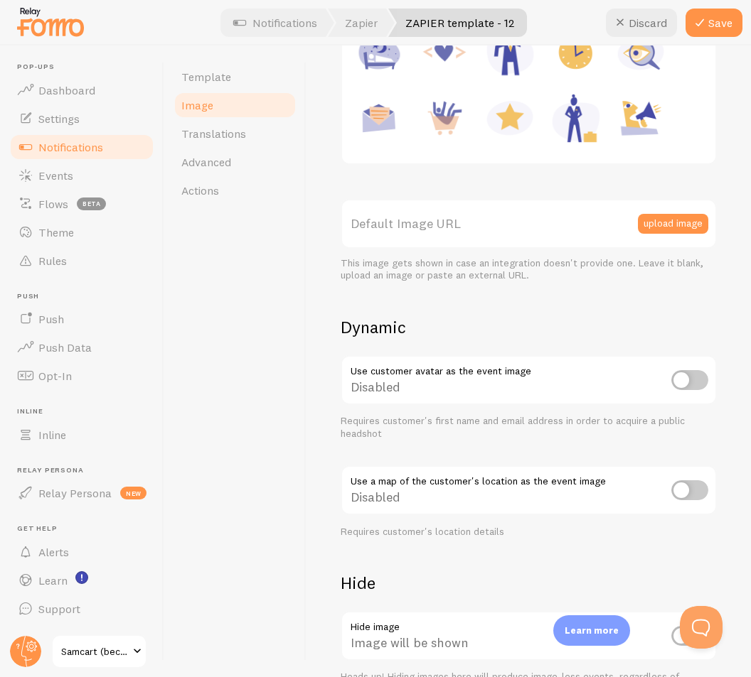
click at [679, 493] on input "checkbox" at bounding box center [689, 491] width 37 height 20
checkbox input "true"
click at [193, 159] on span "Advanced" at bounding box center [206, 162] width 50 height 14
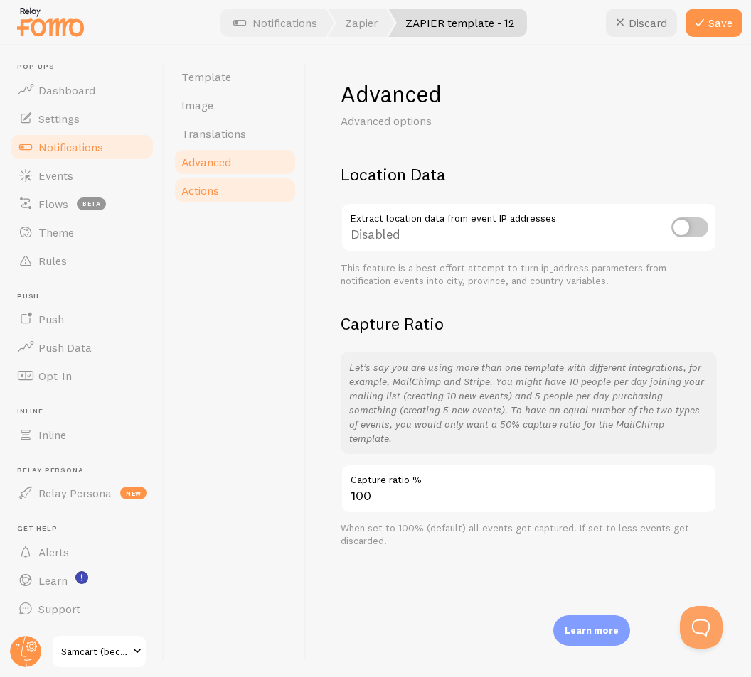
click at [222, 194] on link "Actions" at bounding box center [235, 190] width 124 height 28
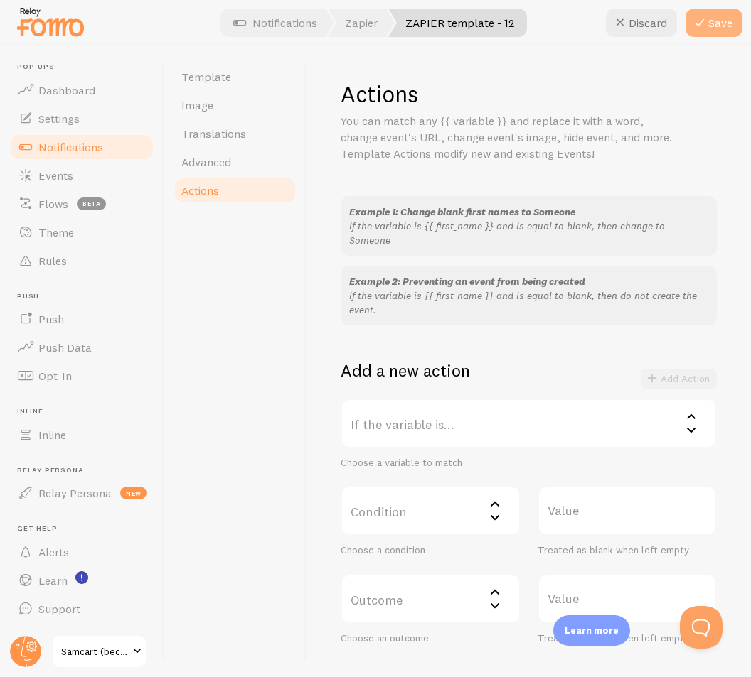
click at [712, 30] on button "Save" at bounding box center [713, 23] width 57 height 28
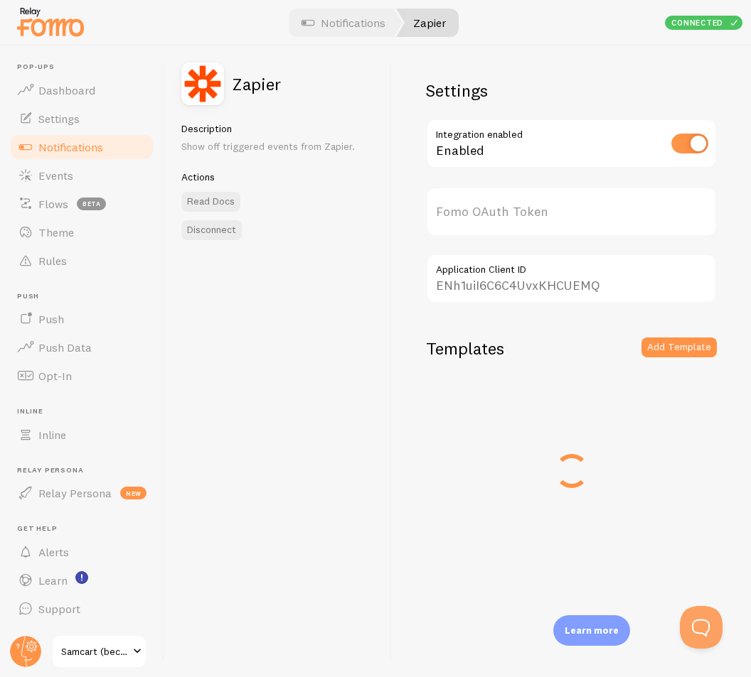
type input "3HijxielJ6IRKs3sg9RPnA=="
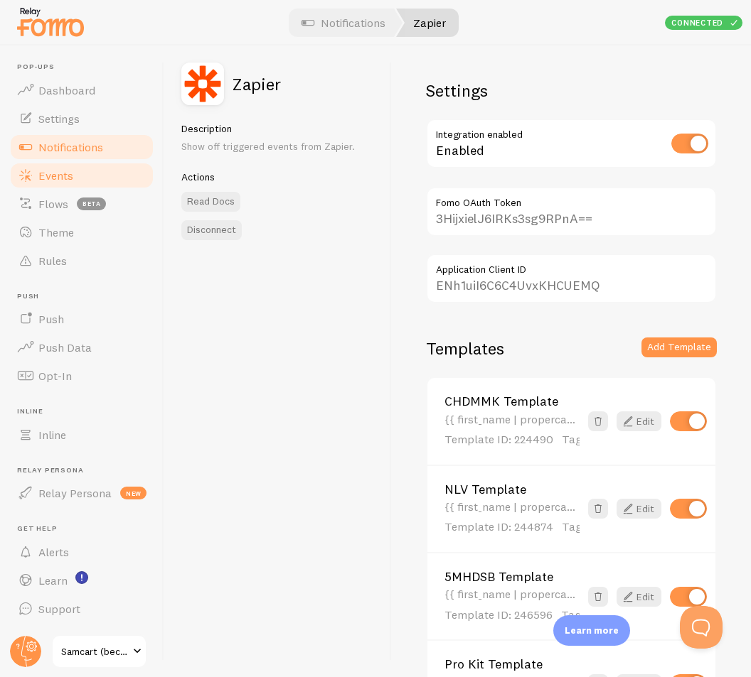
click at [76, 168] on link "Events" at bounding box center [82, 175] width 146 height 28
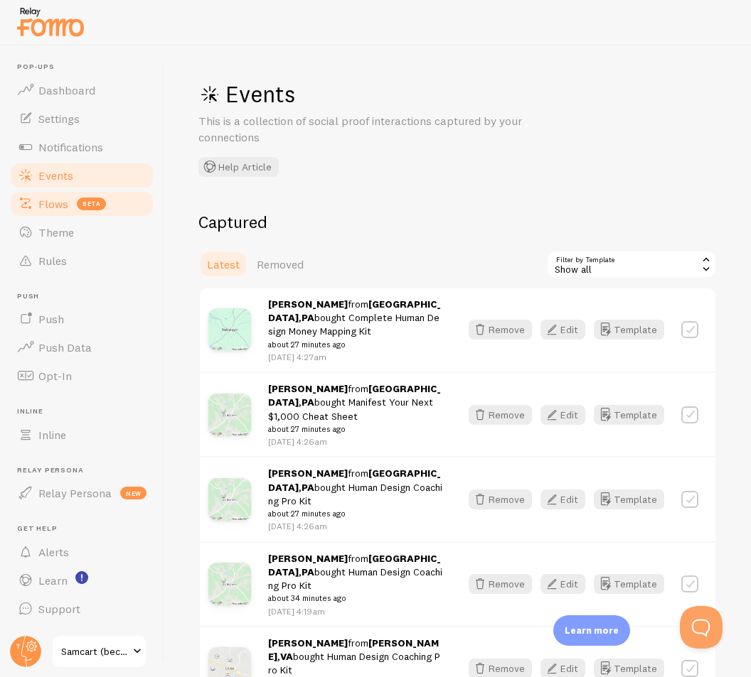
click at [66, 210] on span "Flows" at bounding box center [53, 204] width 30 height 14
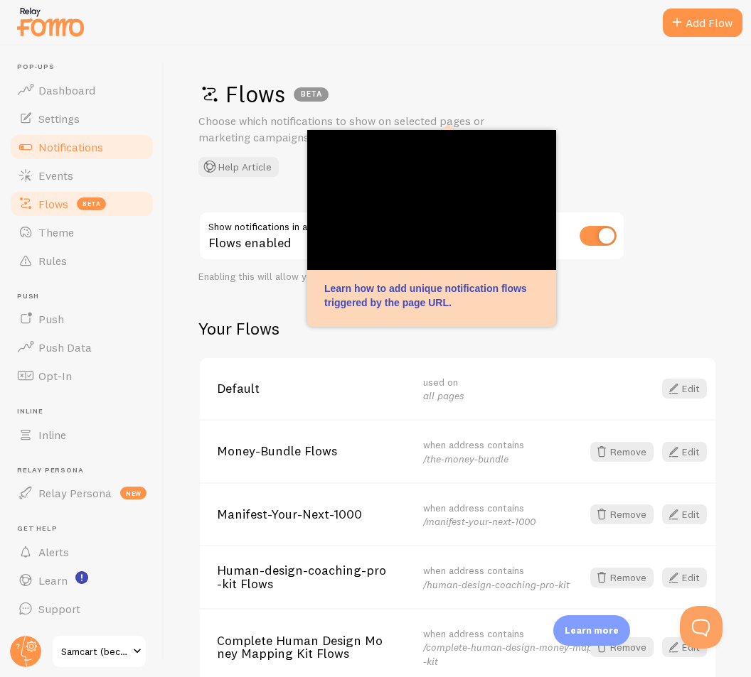
click at [82, 137] on link "Notifications" at bounding box center [82, 147] width 146 height 28
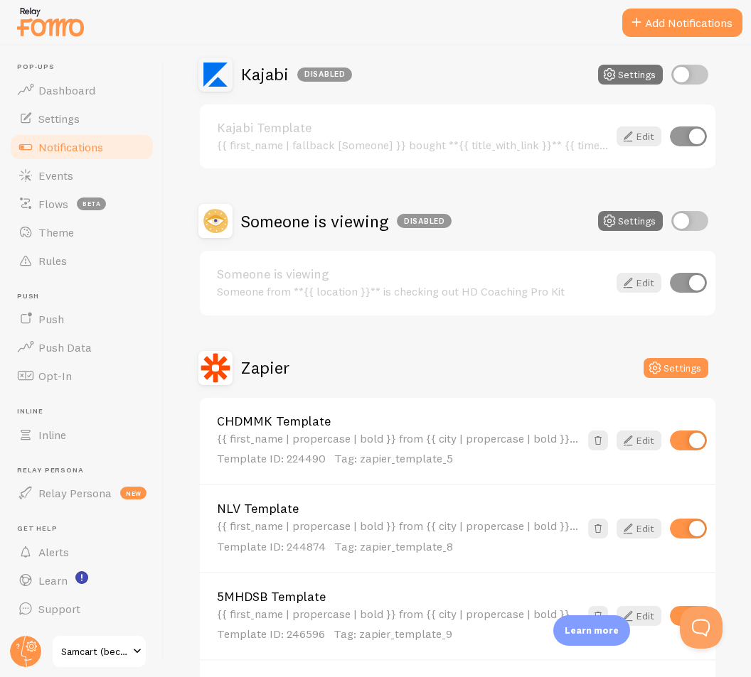
scroll to position [569, 0]
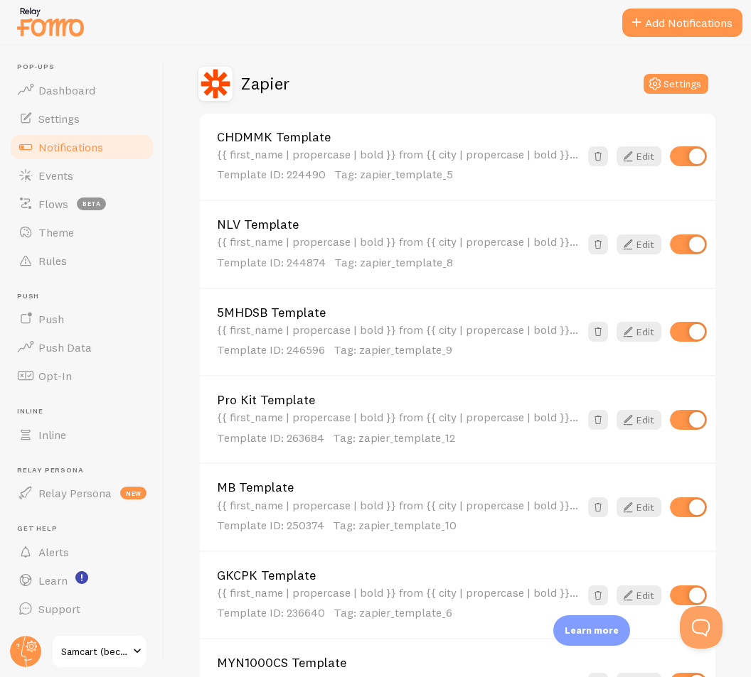
click at [409, 404] on link "Pro Kit Template" at bounding box center [398, 400] width 363 height 13
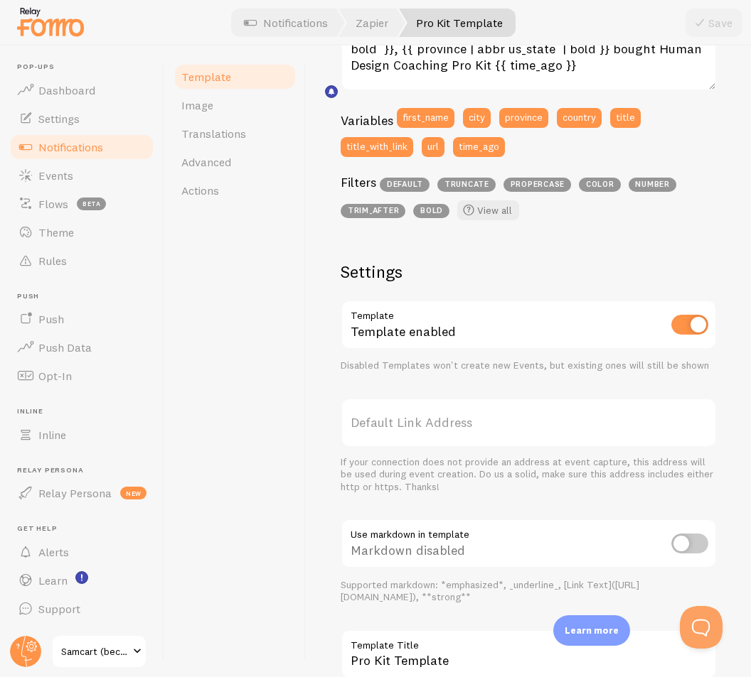
scroll to position [439, 0]
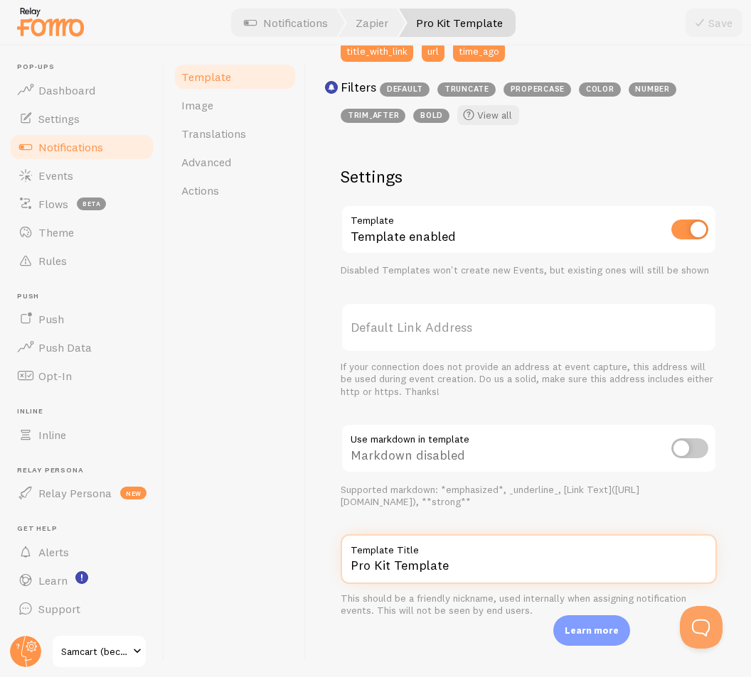
click at [414, 573] on input "Pro Kit Template" at bounding box center [528, 560] width 376 height 50
drag, startPoint x: 390, startPoint y: 566, endPoint x: 279, endPoint y: 568, distance: 110.2
click at [279, 568] on div "Template Image Translations Advanced Actions Pro Kit Template Compose your mess…" at bounding box center [457, 361] width 586 height 632
paste input "/human-design-k"
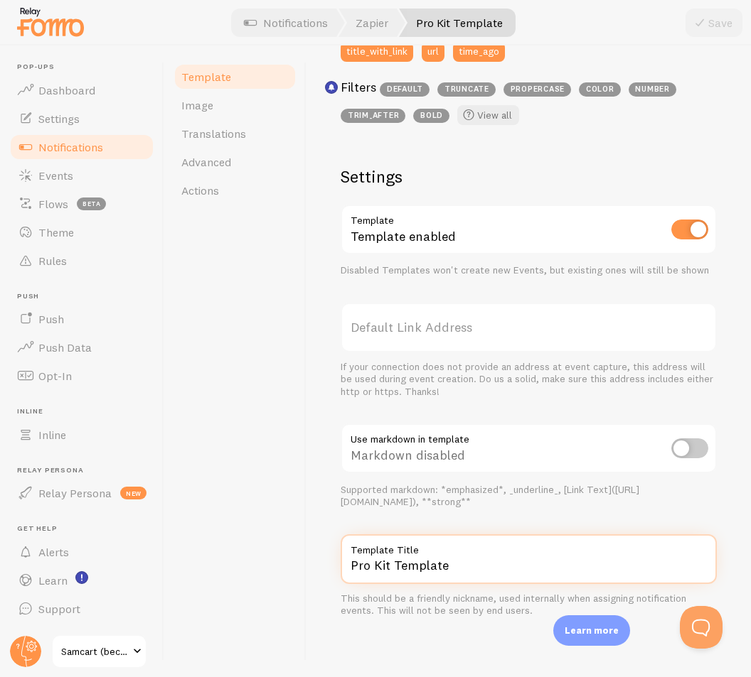
click at [377, 566] on input "Pro Kit Template" at bounding box center [528, 560] width 376 height 50
click at [388, 564] on input "Pro Kit Template" at bounding box center [528, 560] width 376 height 50
click at [389, 565] on input "Pro Kit Template" at bounding box center [528, 560] width 376 height 50
drag, startPoint x: 388, startPoint y: 567, endPoint x: 321, endPoint y: 569, distance: 66.8
click at [321, 569] on div "Pro Kit Template Compose your message using variables and filters, enclosing va…" at bounding box center [528, 361] width 444 height 632
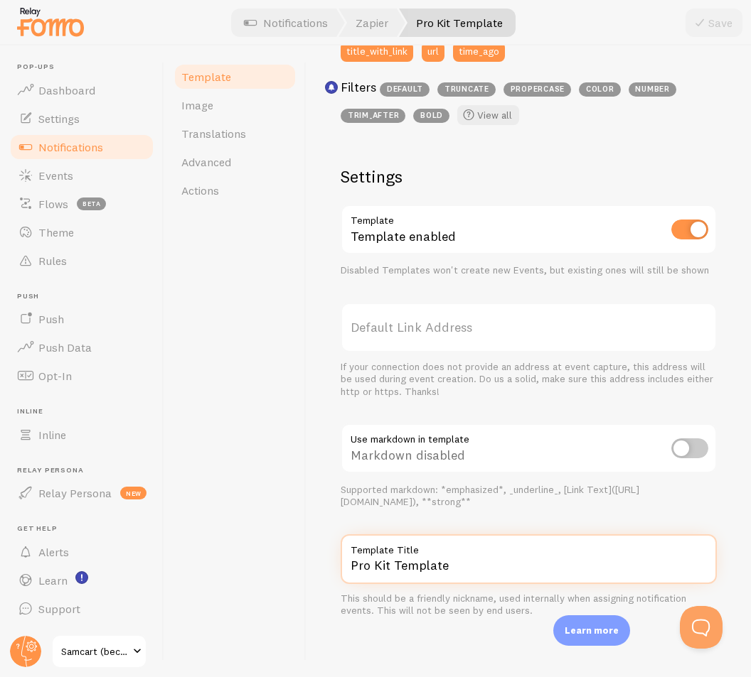
paste input "/human-design-k"
drag, startPoint x: 442, startPoint y: 567, endPoint x: 295, endPoint y: 568, distance: 147.1
click at [295, 568] on div "Template Image Translations Advanced Actions /human-design-kit Template Compose…" at bounding box center [457, 361] width 586 height 632
click at [434, 567] on input "/human-design-kit Template" at bounding box center [528, 560] width 376 height 50
drag, startPoint x: 455, startPoint y: 564, endPoint x: 279, endPoint y: 570, distance: 176.4
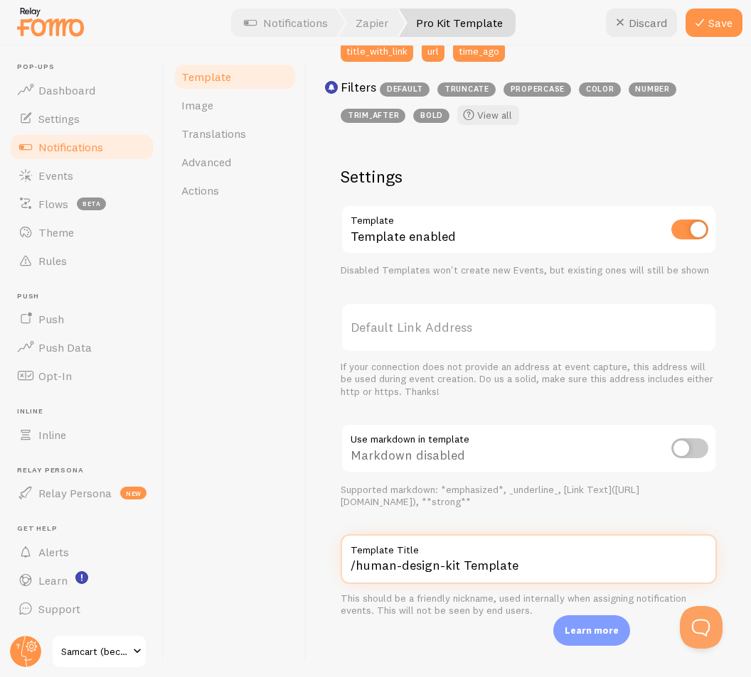
click at [249, 569] on div "Template Image Translations Advanced Actions /human-design-kit Template Compose…" at bounding box center [457, 361] width 586 height 632
paste input "Human Design Coaching Pro Kit"
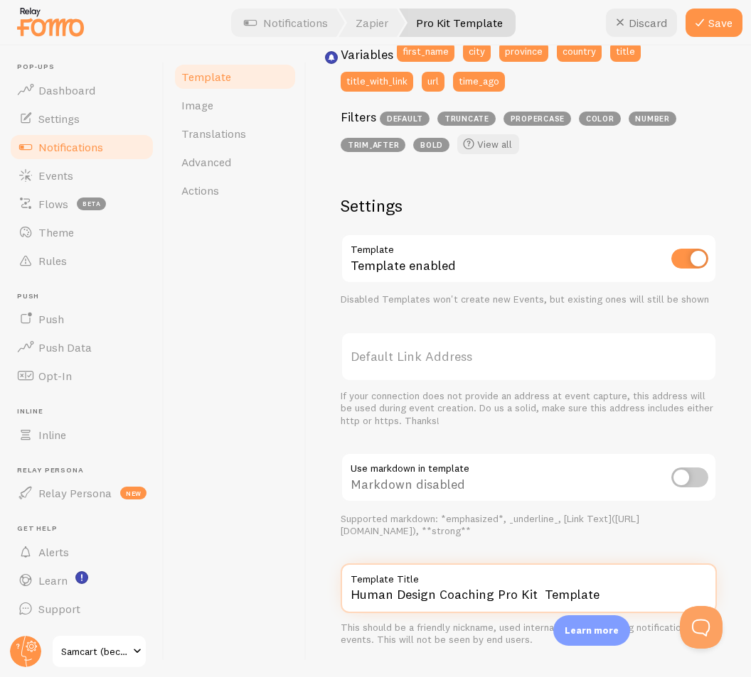
scroll to position [468, 0]
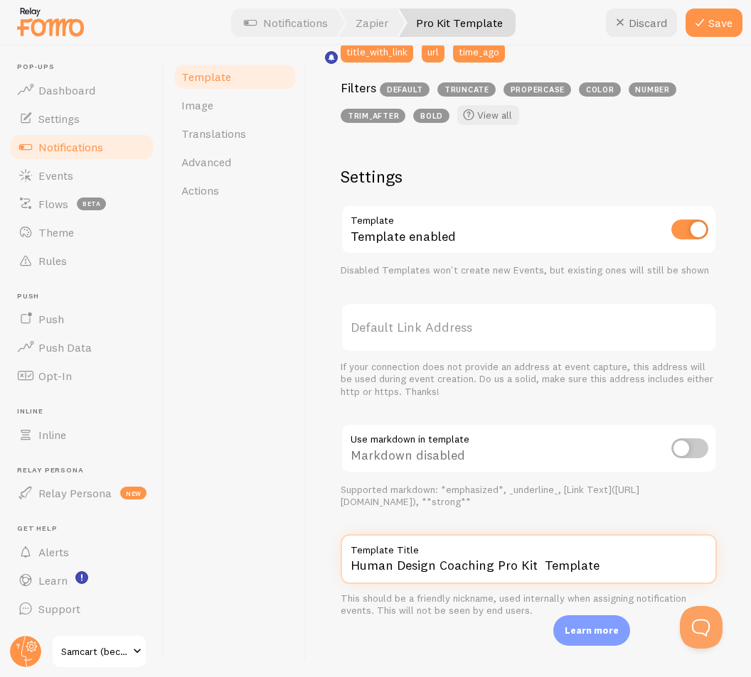
drag, startPoint x: 434, startPoint y: 565, endPoint x: 360, endPoint y: 571, distance: 74.1
click at [360, 571] on input "Human Design Coaching Pro Kit Template" at bounding box center [528, 560] width 376 height 50
type input "HD Coaching Pro Kit Template"
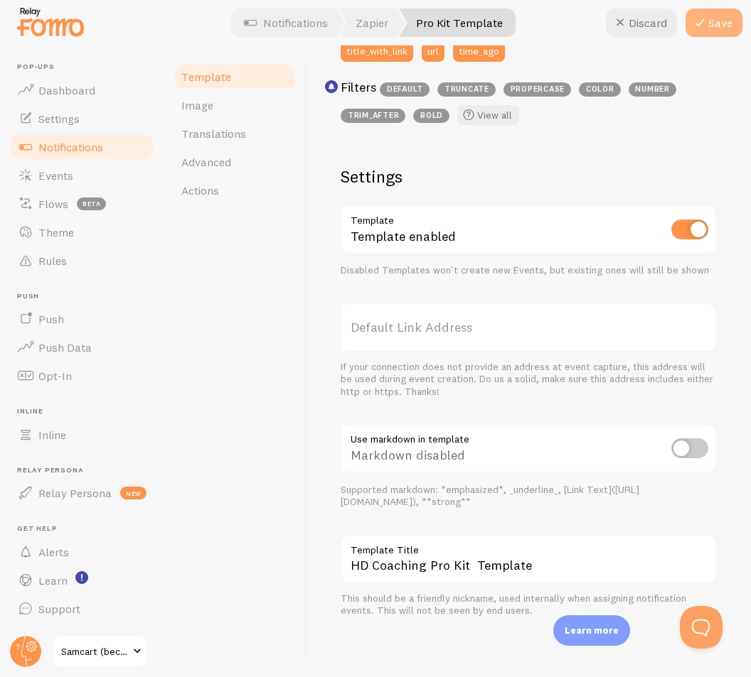
click at [719, 22] on button "Save" at bounding box center [713, 23] width 57 height 28
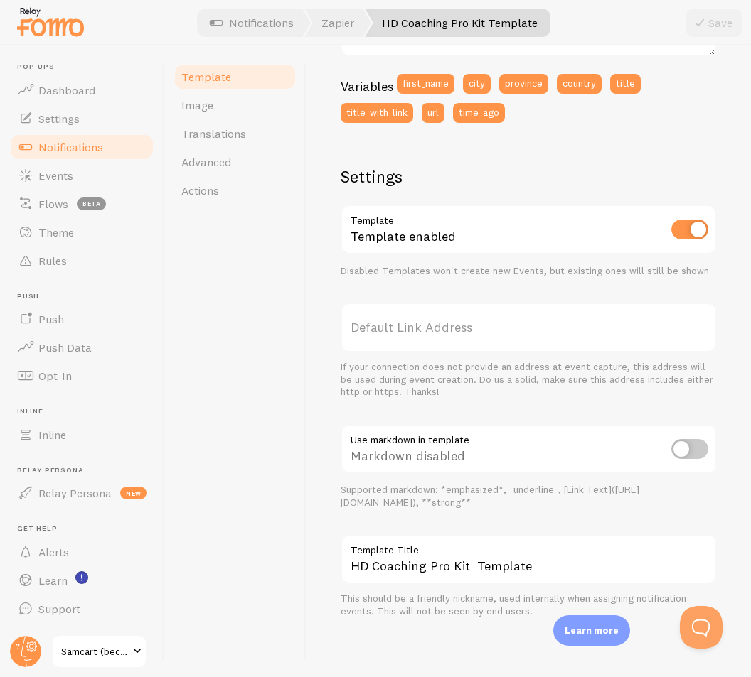
click at [236, 75] on link "Template" at bounding box center [235, 77] width 124 height 28
click at [496, 421] on div "Settings Template Template enabled Disabled Templates won't create new Events, …" at bounding box center [528, 392] width 376 height 452
click at [682, 449] on input "checkbox" at bounding box center [689, 449] width 37 height 20
checkbox input "true"
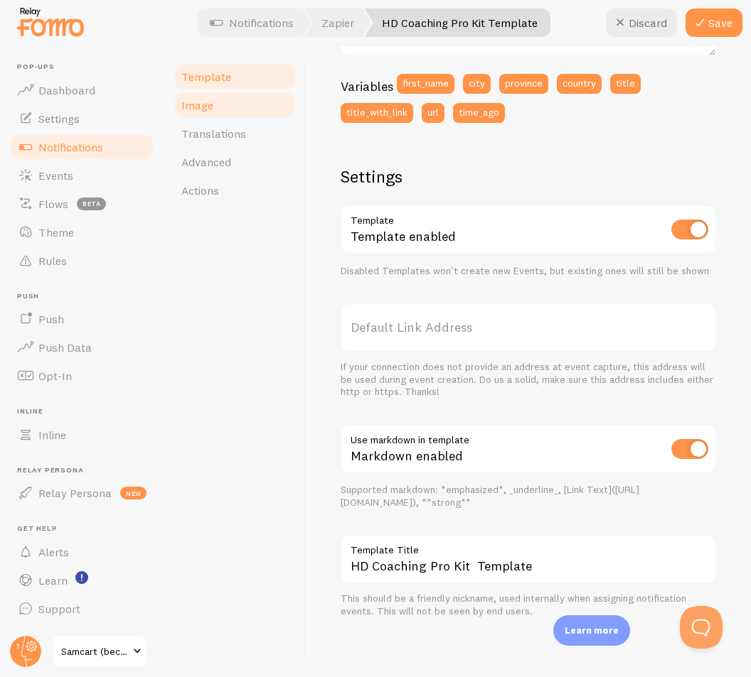
click at [219, 114] on link "Image" at bounding box center [235, 105] width 124 height 28
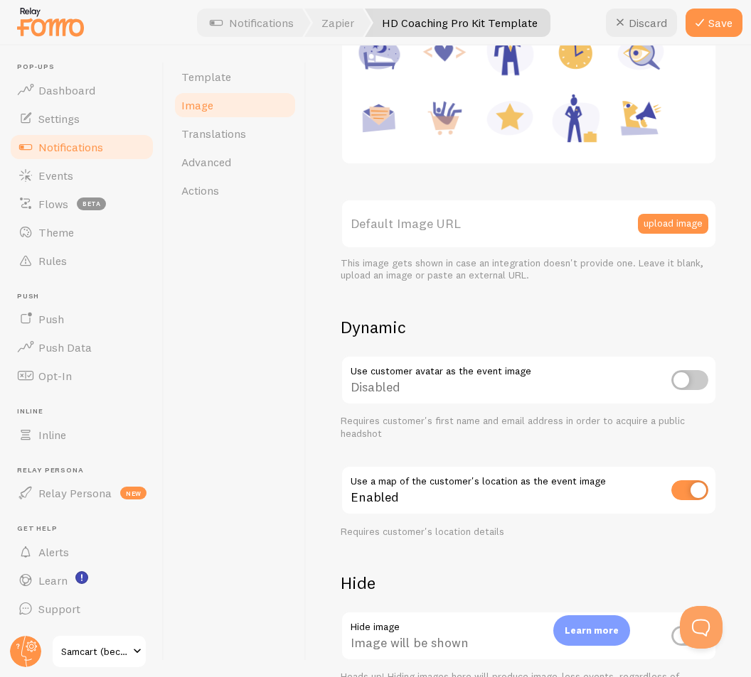
click at [274, 343] on div "Template Image Translations Advanced Actions" at bounding box center [235, 361] width 142 height 632
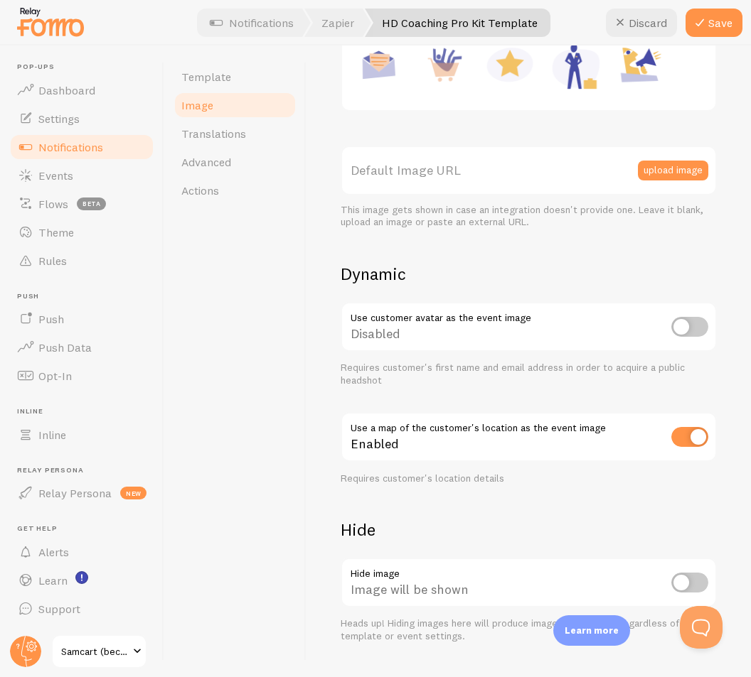
scroll to position [371, 0]
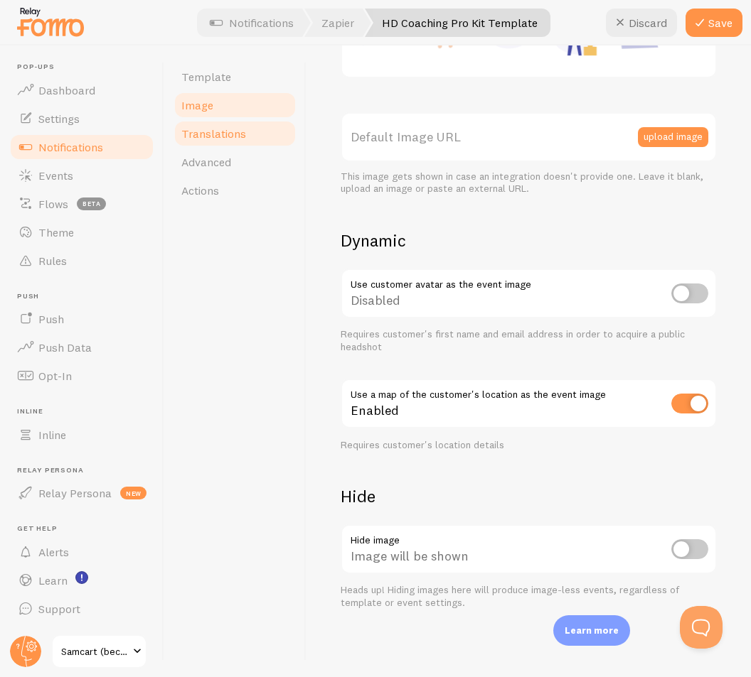
click at [249, 141] on link "Translations" at bounding box center [235, 133] width 124 height 28
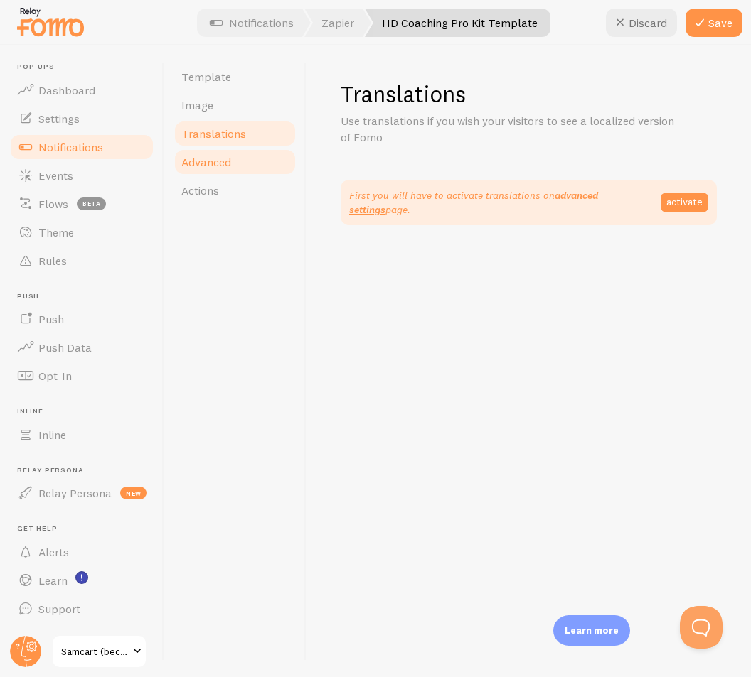
click at [245, 161] on link "Advanced" at bounding box center [235, 162] width 124 height 28
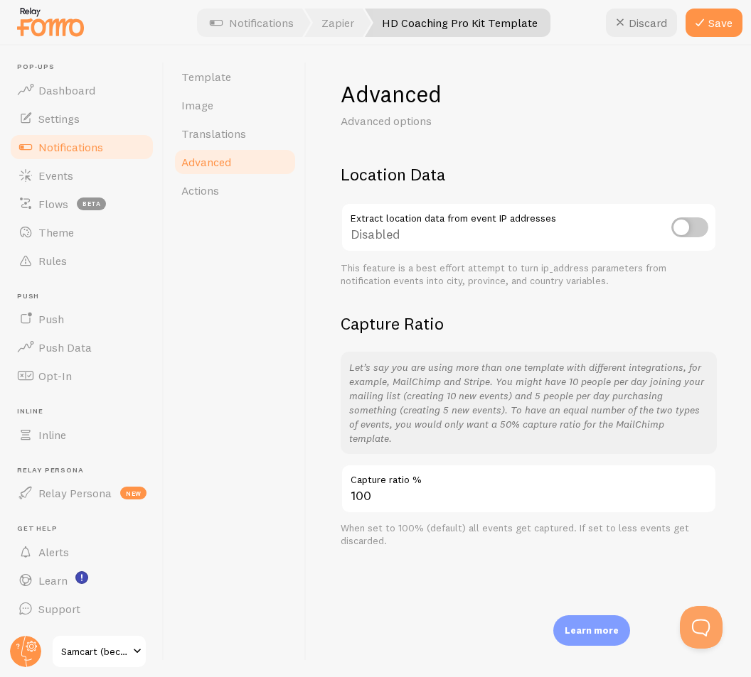
click at [692, 230] on input "checkbox" at bounding box center [689, 228] width 37 height 20
checkbox input "true"
click at [210, 188] on span "Actions" at bounding box center [200, 190] width 38 height 14
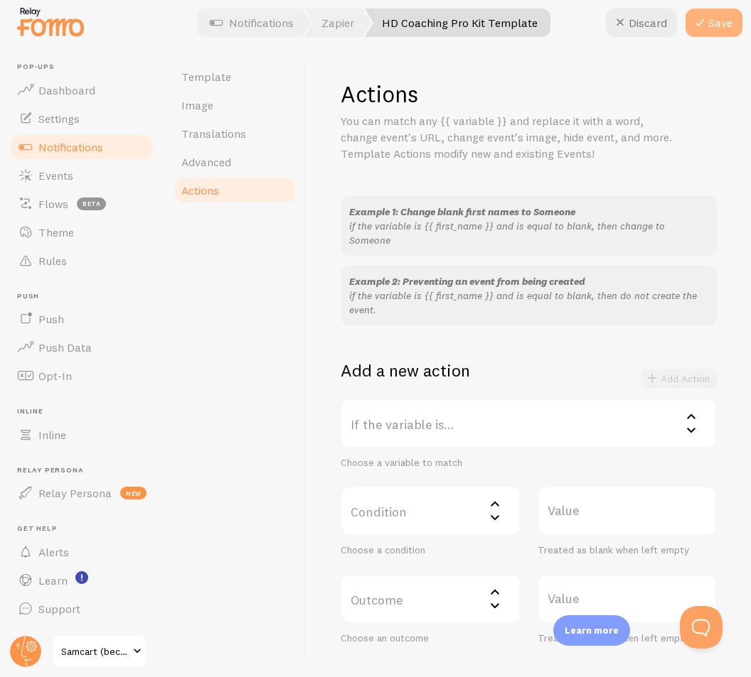
click at [710, 28] on button "Save" at bounding box center [713, 23] width 57 height 28
click at [87, 145] on span "Notifications" at bounding box center [70, 147] width 65 height 14
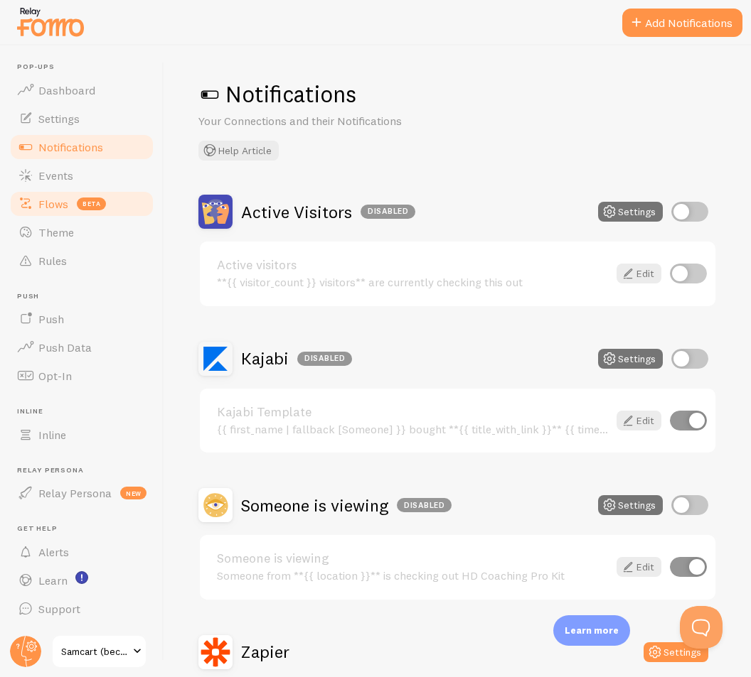
click at [55, 205] on span "Flows" at bounding box center [53, 204] width 30 height 14
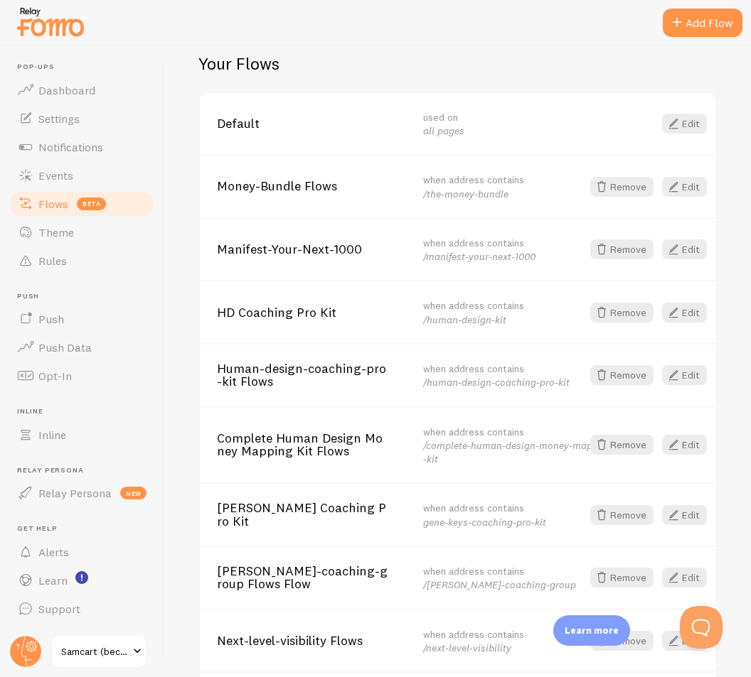
scroll to position [355, 0]
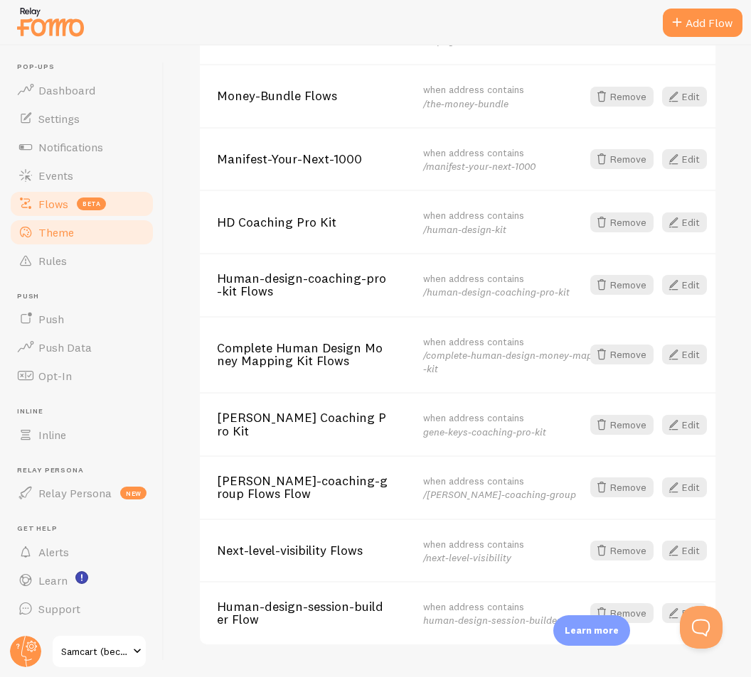
click at [75, 235] on link "Theme" at bounding box center [82, 232] width 146 height 28
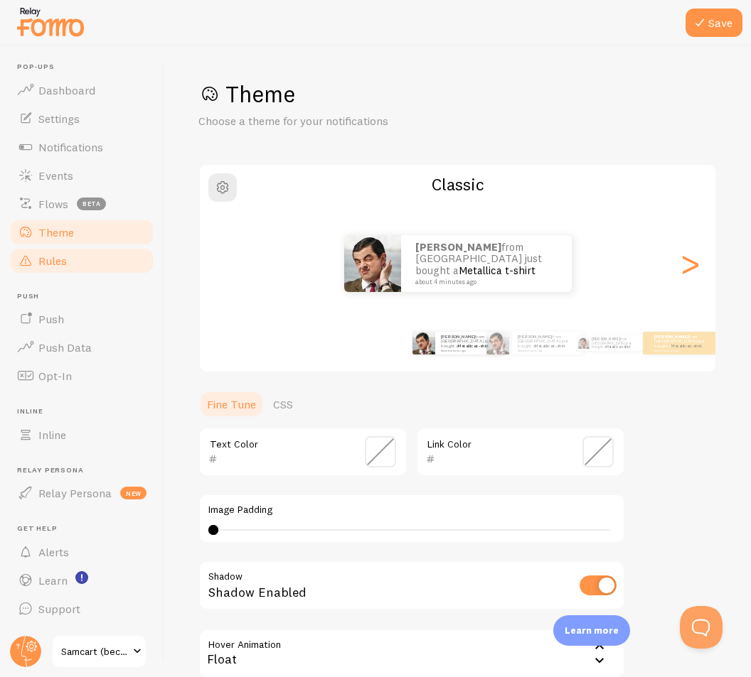
click at [68, 259] on link "Rules" at bounding box center [82, 261] width 146 height 28
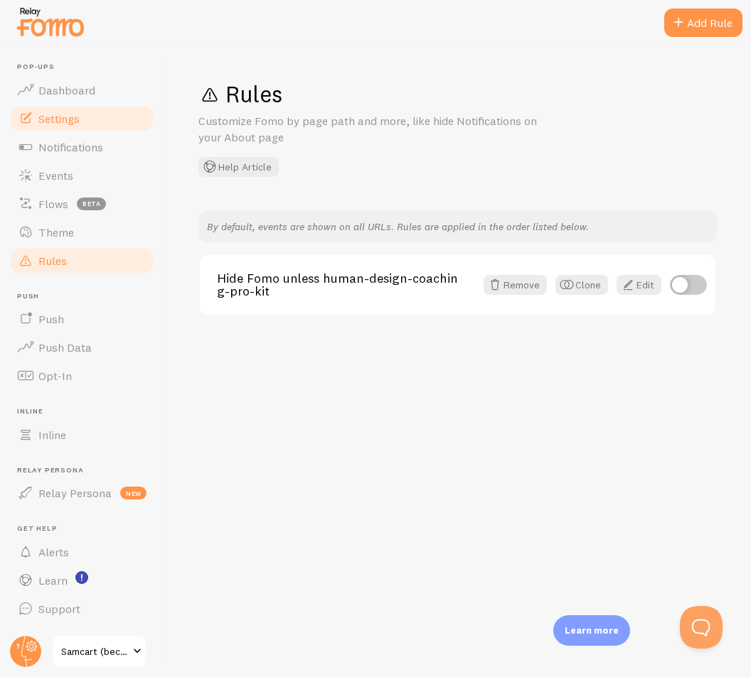
click at [73, 126] on link "Settings" at bounding box center [82, 118] width 146 height 28
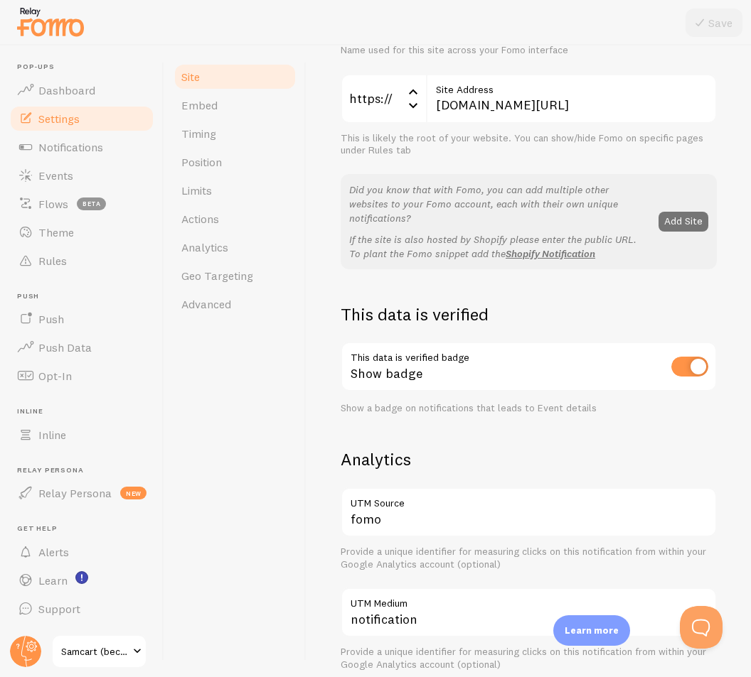
scroll to position [142, 0]
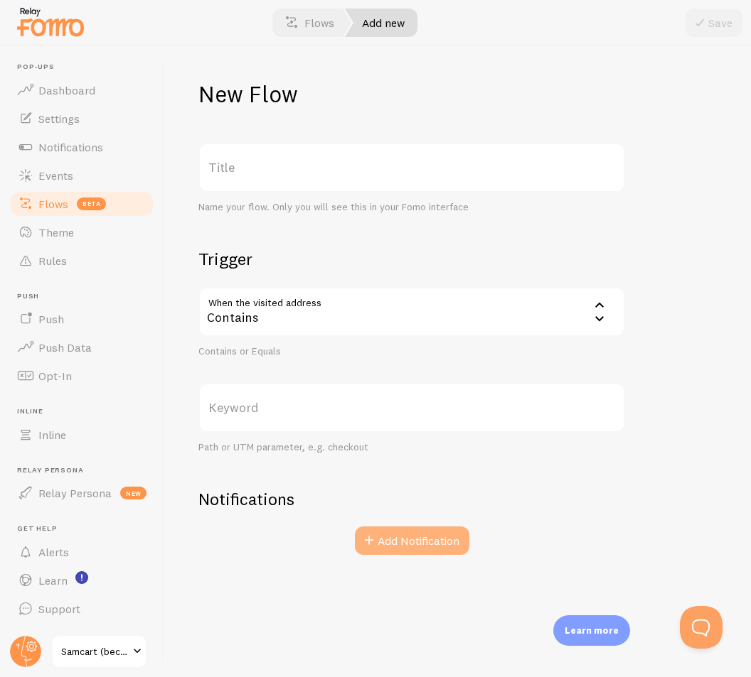
click at [395, 543] on button "Add Notification" at bounding box center [412, 541] width 114 height 28
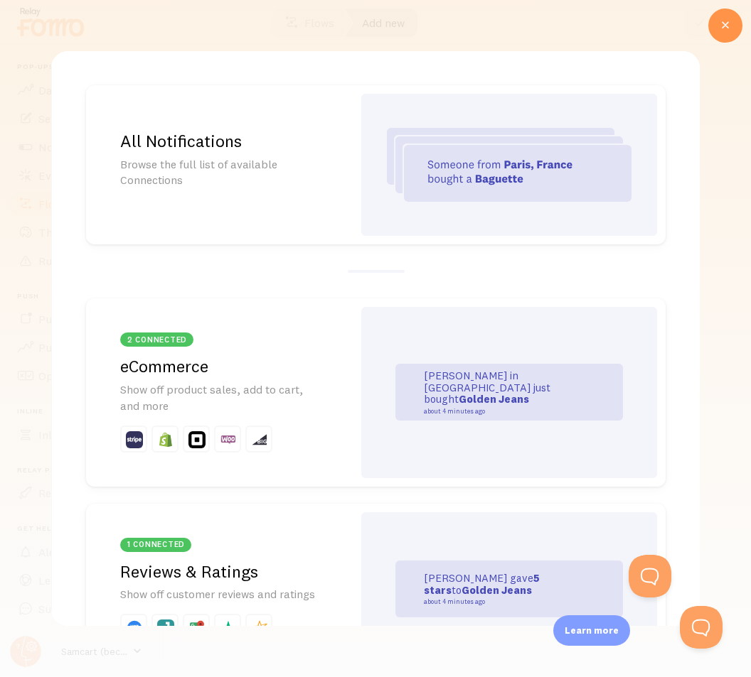
click at [448, 179] on img at bounding box center [509, 165] width 245 height 74
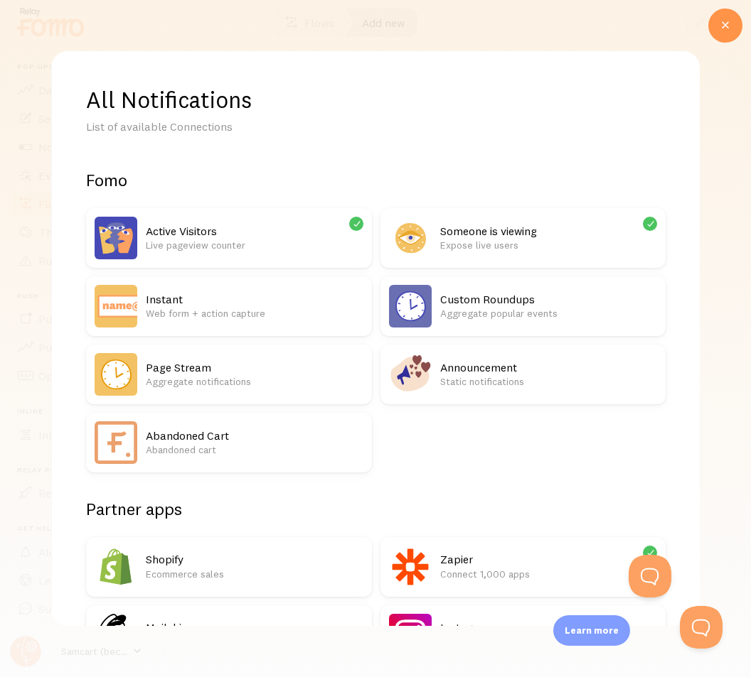
click at [193, 224] on h2 "Active Visitors" at bounding box center [255, 231] width 218 height 15
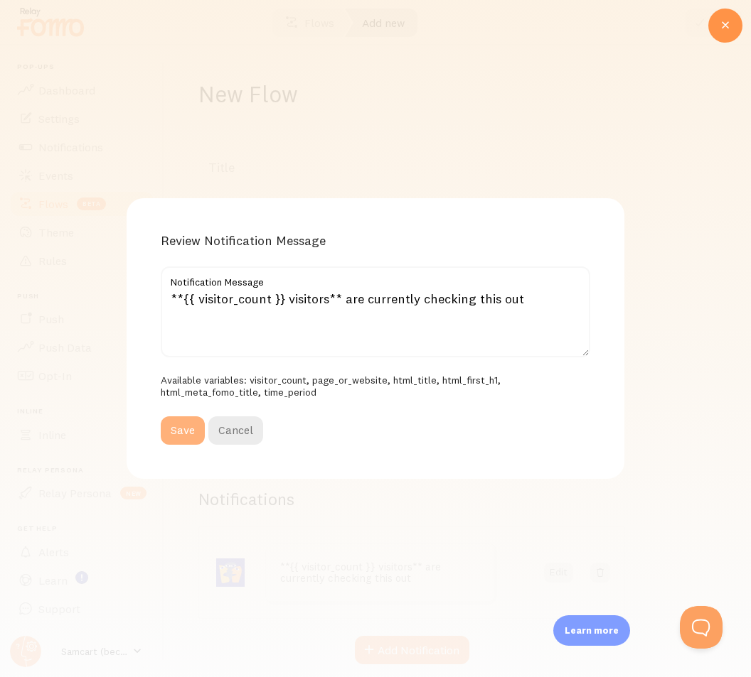
click at [190, 434] on button "Save" at bounding box center [183, 431] width 44 height 28
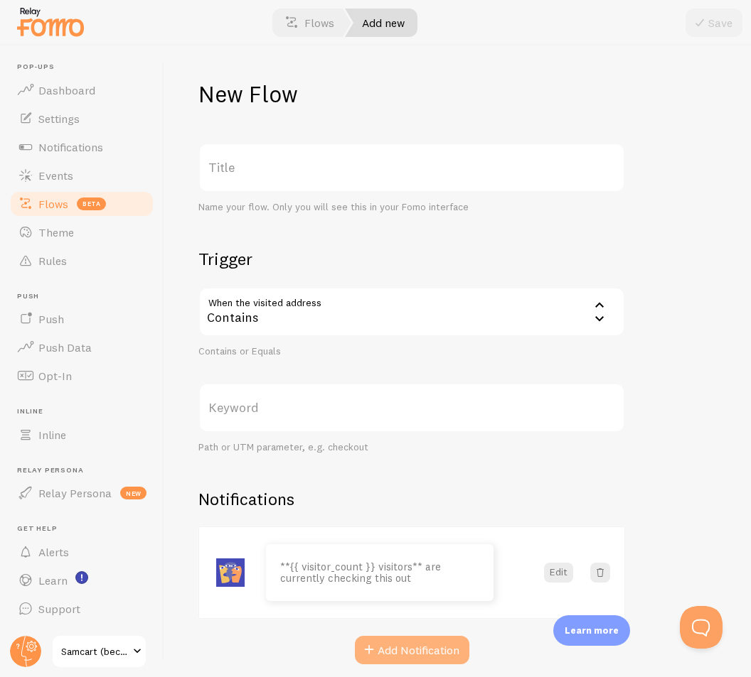
click at [420, 657] on button "Add Notification" at bounding box center [412, 650] width 114 height 28
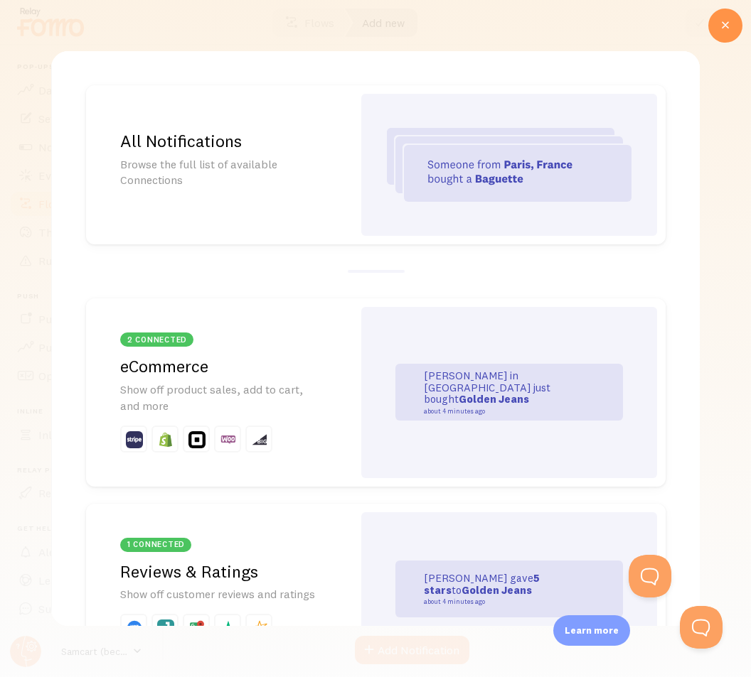
click at [387, 169] on img at bounding box center [509, 165] width 245 height 74
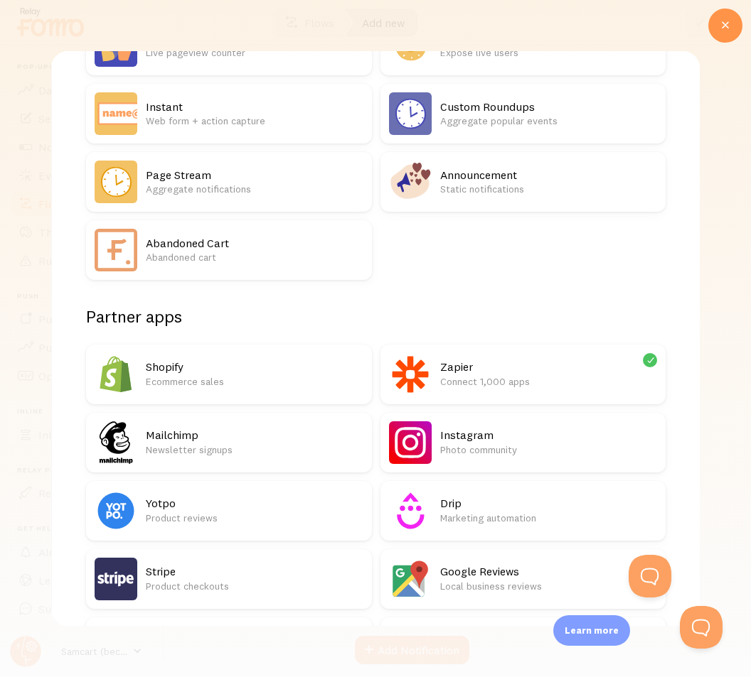
scroll to position [284, 0]
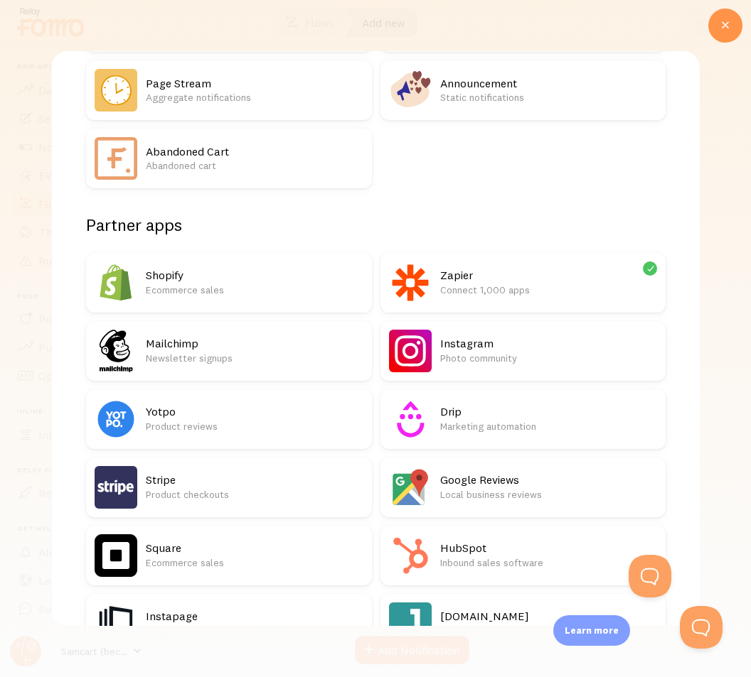
click at [471, 289] on p "Connect 1,000 apps" at bounding box center [549, 290] width 218 height 14
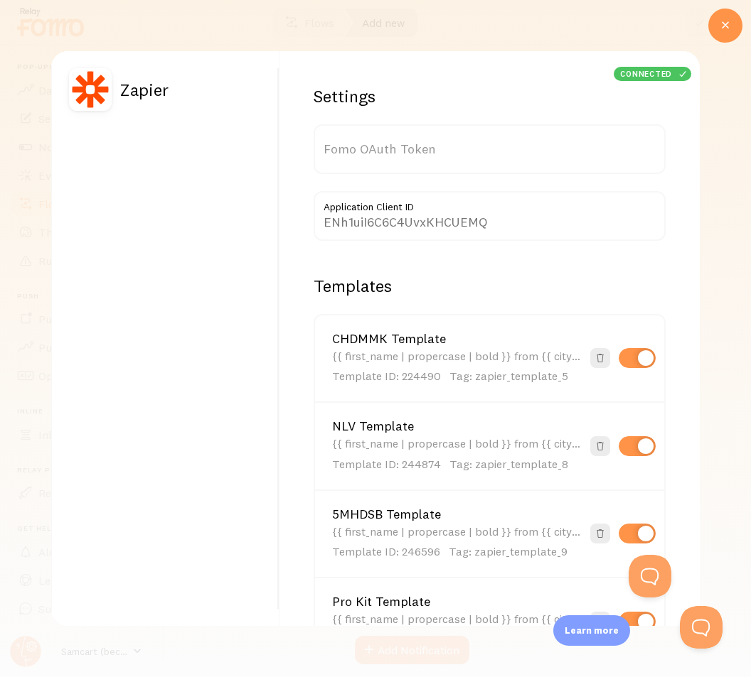
type input "3HijxielJ6IRKs3sg9RPnA=="
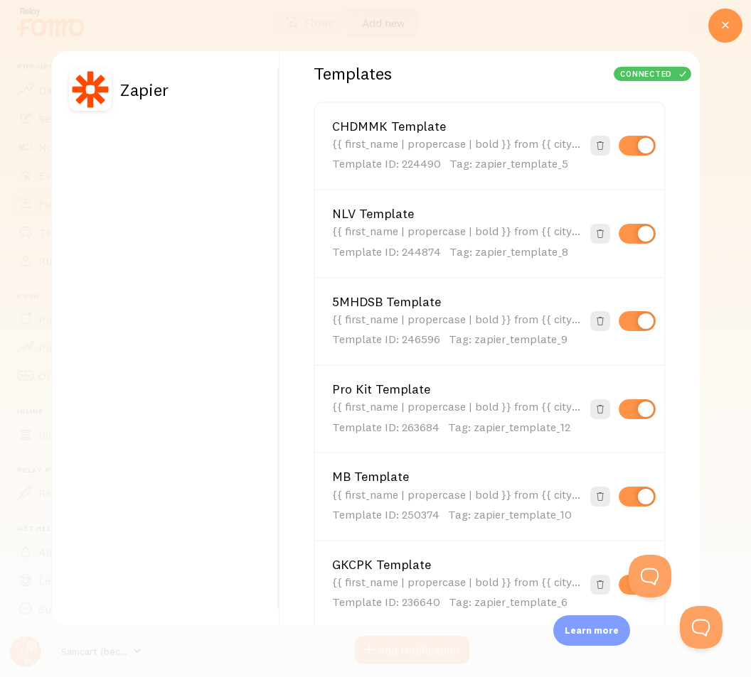
scroll to position [213, 0]
click at [446, 407] on div "{{ first_name | propercase | bold }} from {{ city | propercase | bold }}, {{ pr…" at bounding box center [456, 416] width 249 height 35
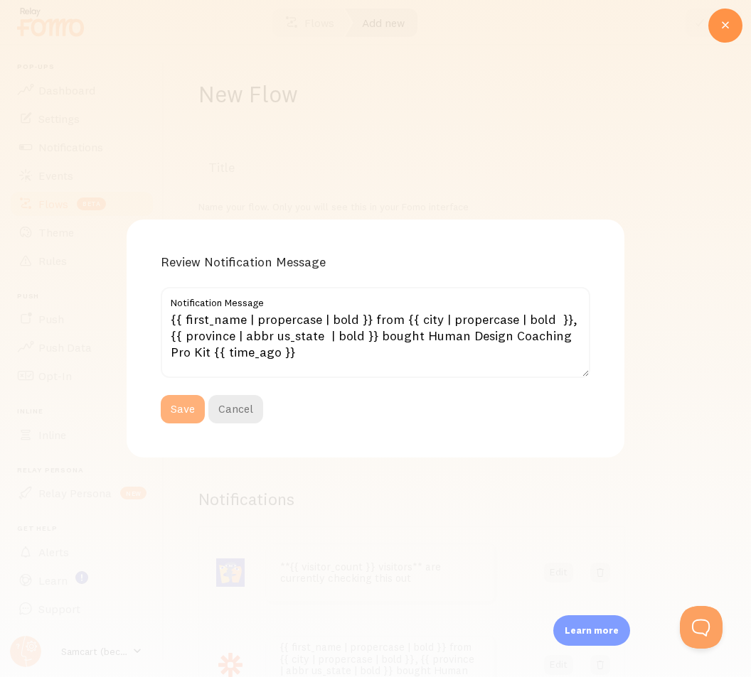
click at [189, 407] on button "Save" at bounding box center [183, 409] width 44 height 28
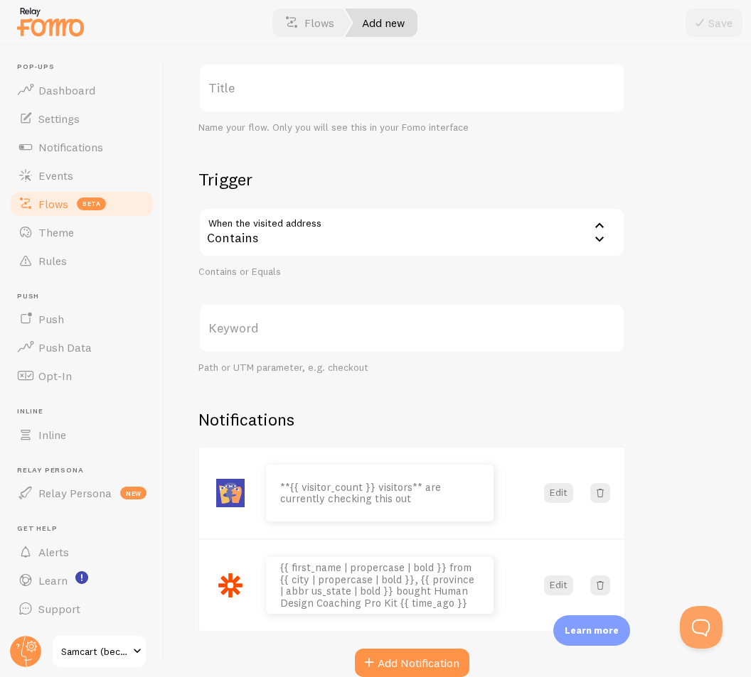
scroll to position [0, 0]
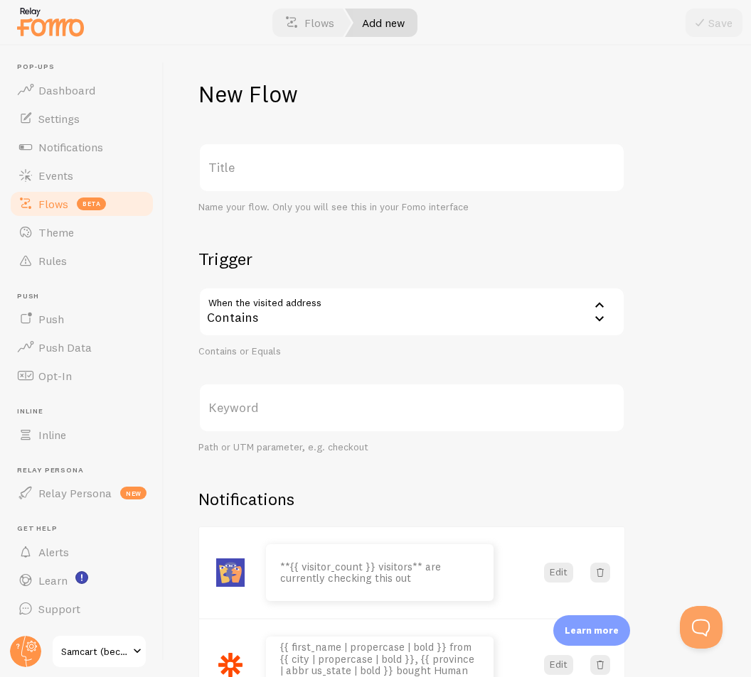
click at [302, 168] on label "Title" at bounding box center [411, 168] width 426 height 50
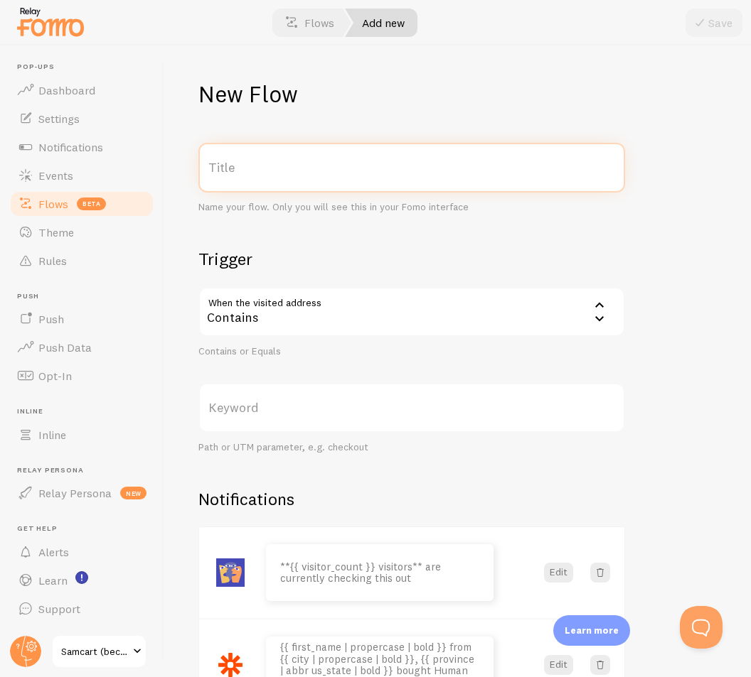
click at [302, 168] on input "Title" at bounding box center [411, 168] width 426 height 50
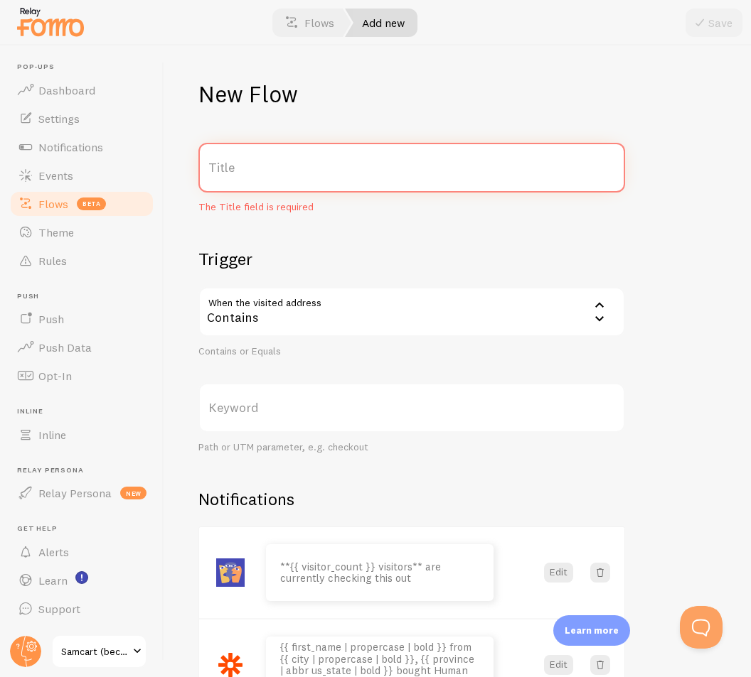
paste input "Human Design Coaching Pro Kit"
click at [315, 173] on input "Human Design Coaching Pro Kit" at bounding box center [411, 168] width 426 height 50
drag, startPoint x: 288, startPoint y: 176, endPoint x: 94, endPoint y: 176, distance: 194.1
click at [94, 176] on main "Pop-ups Dashboard Settings Notifications Events Flows beta Theme Rules [GEOGRAP…" at bounding box center [375, 361] width 751 height 632
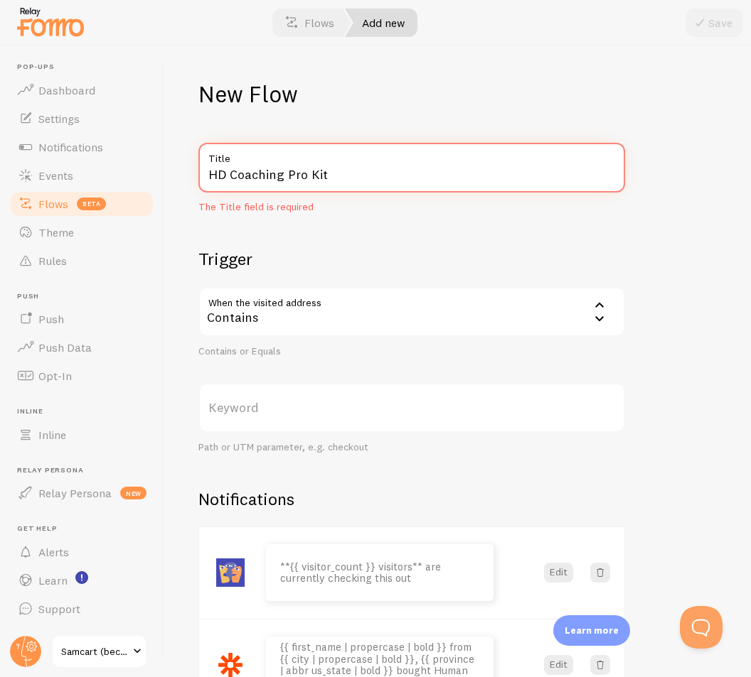
type input "HD Coaching Pro Kit"
click at [350, 247] on div "HD Coaching Pro Kit Title The Title field is required Trigger When the visited …" at bounding box center [411, 450] width 426 height 614
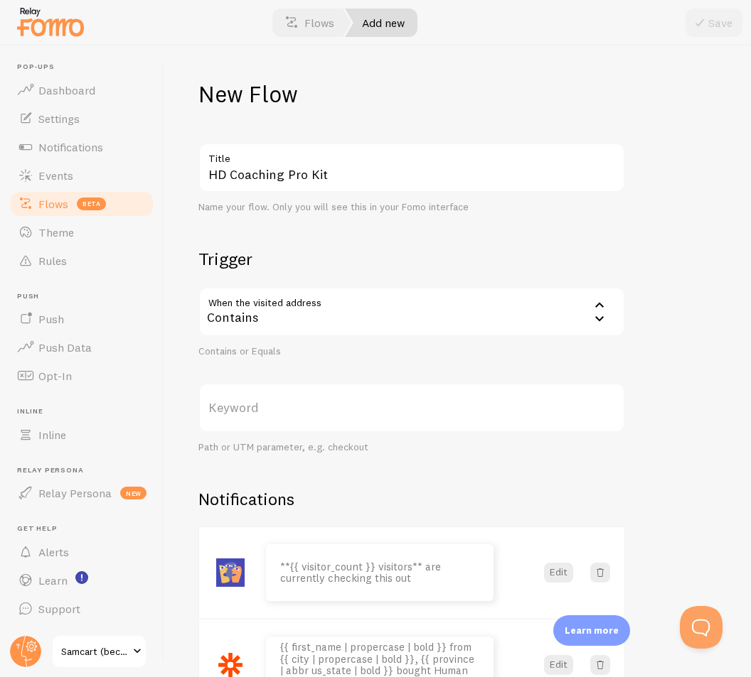
click at [264, 396] on label "Keyword" at bounding box center [411, 408] width 426 height 50
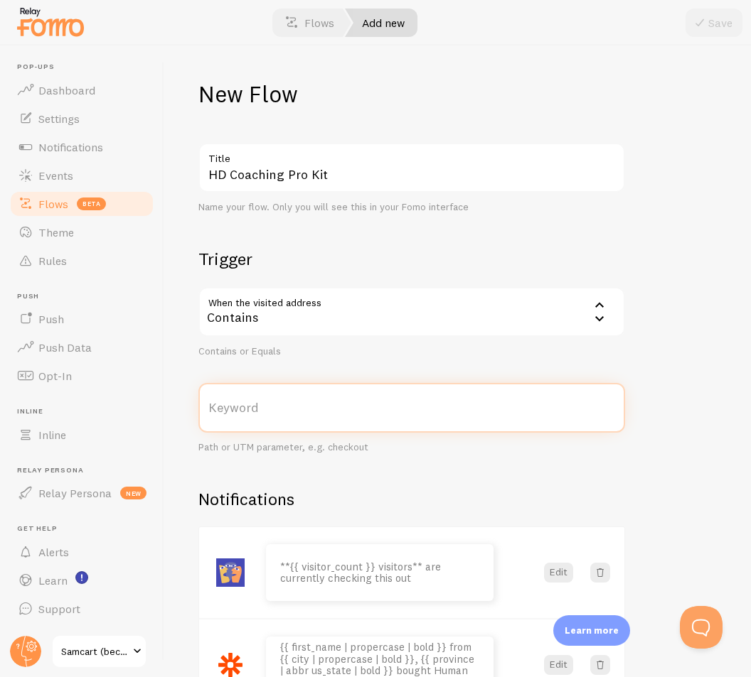
click at [264, 396] on input "Keyword" at bounding box center [411, 408] width 426 height 50
paste input "/human-design-kit"
type input "/human-design-kit"
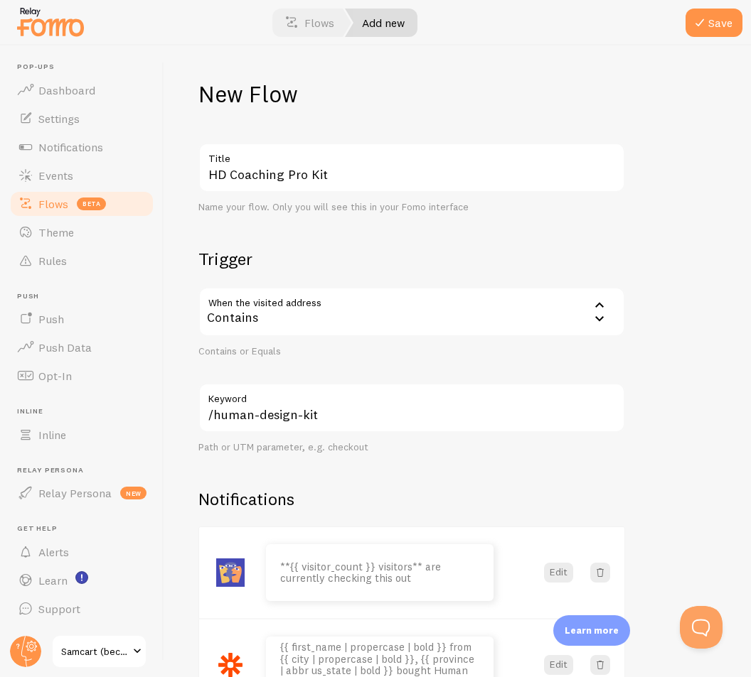
click at [405, 362] on section "Trigger When the visited address contains Contains Contains Equals Contains or …" at bounding box center [411, 351] width 426 height 206
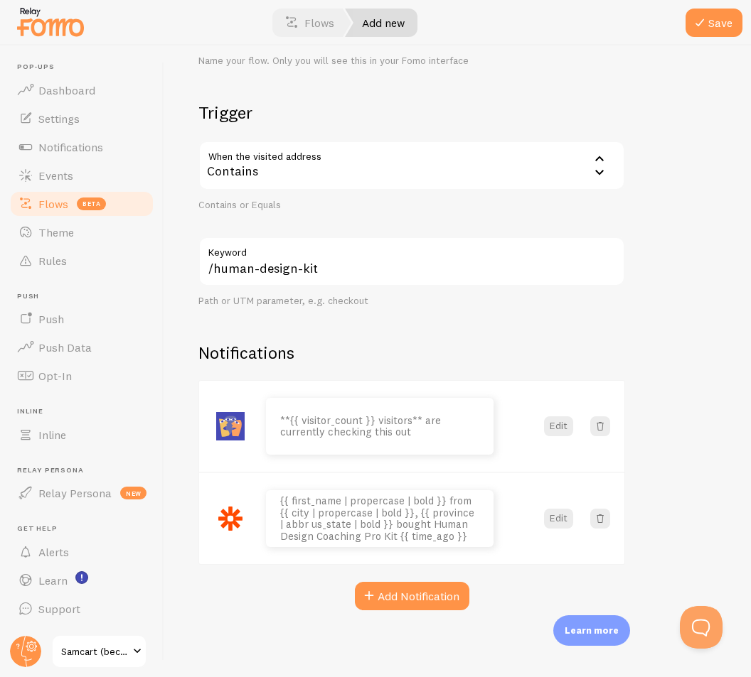
scroll to position [148, 0]
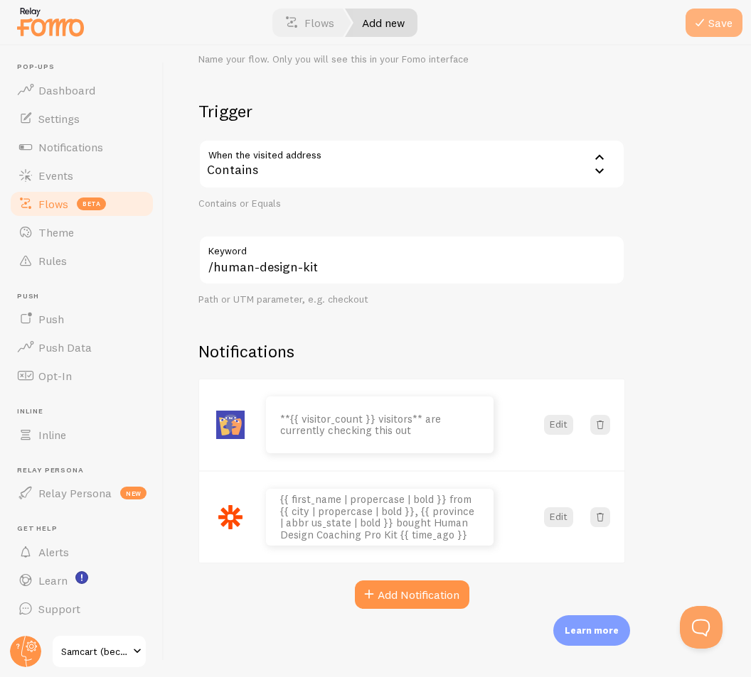
click at [721, 24] on button "Save" at bounding box center [713, 23] width 57 height 28
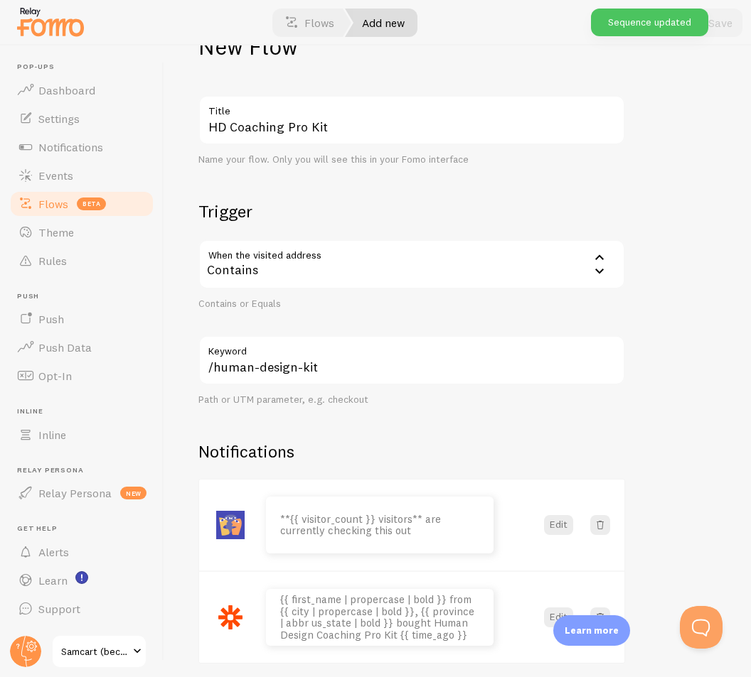
scroll to position [71, 0]
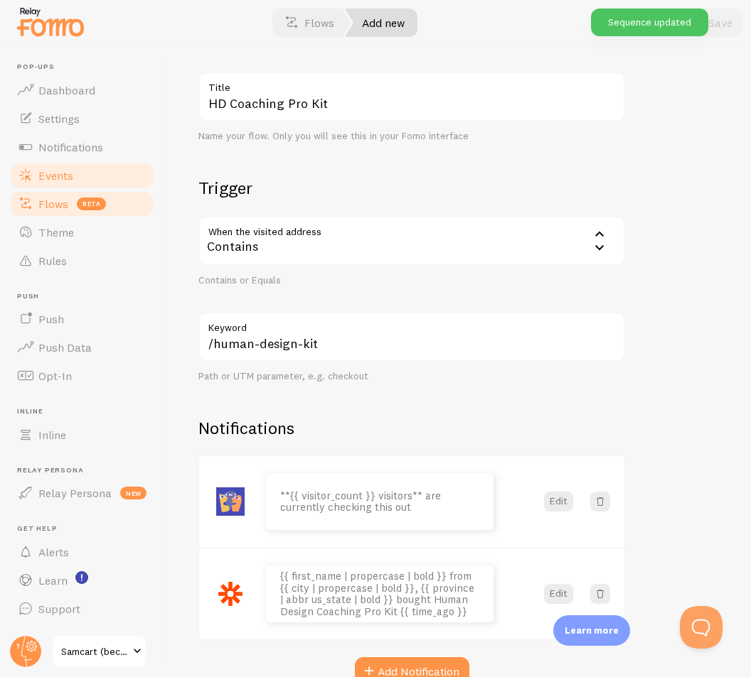
click at [94, 173] on link "Events" at bounding box center [82, 175] width 146 height 28
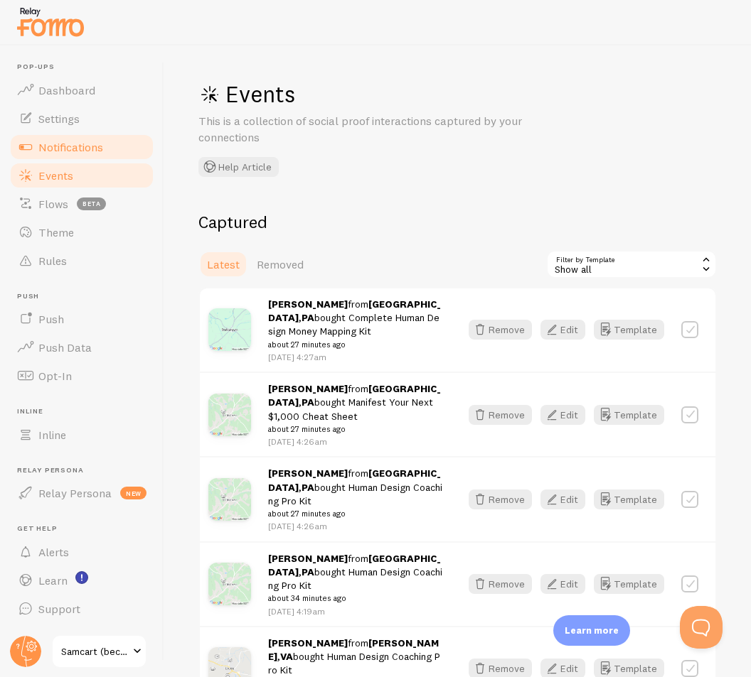
click at [98, 155] on link "Notifications" at bounding box center [82, 147] width 146 height 28
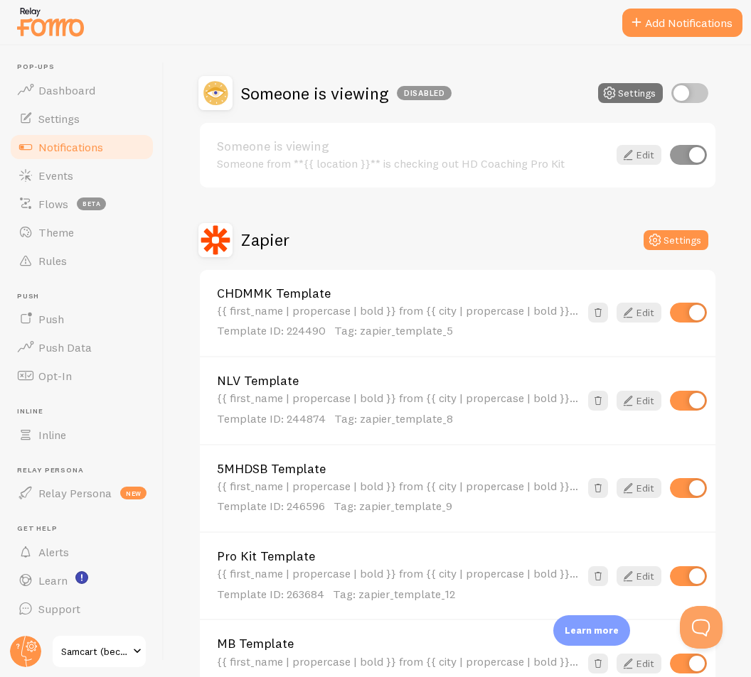
scroll to position [426, 0]
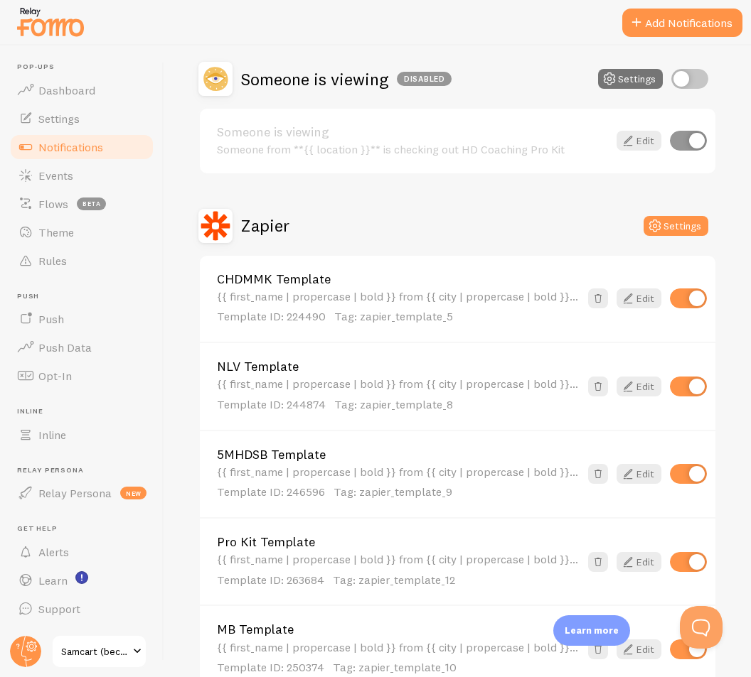
click at [348, 294] on div "{{ first_name | propercase | bold }} from {{ city | propercase | bold }}, {{ pr…" at bounding box center [398, 307] width 363 height 35
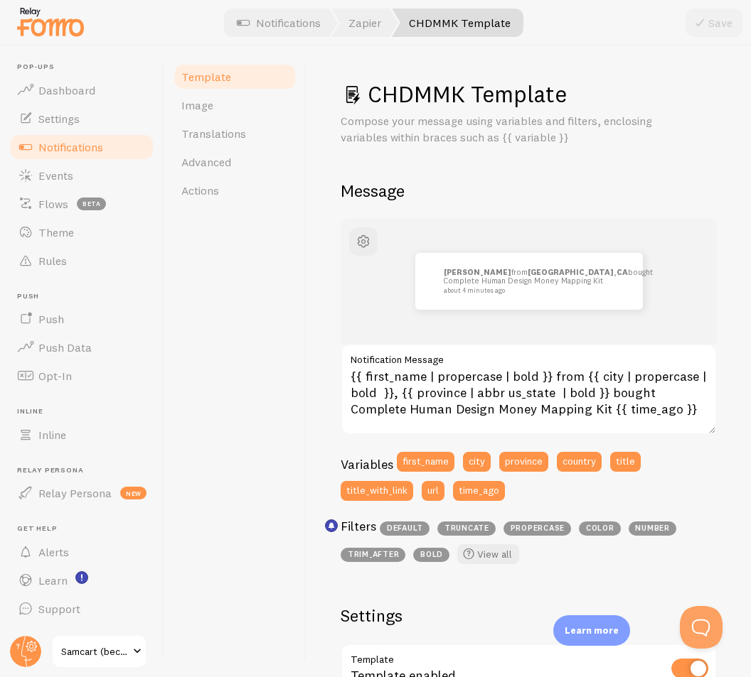
click at [238, 73] on link "Template" at bounding box center [235, 77] width 124 height 28
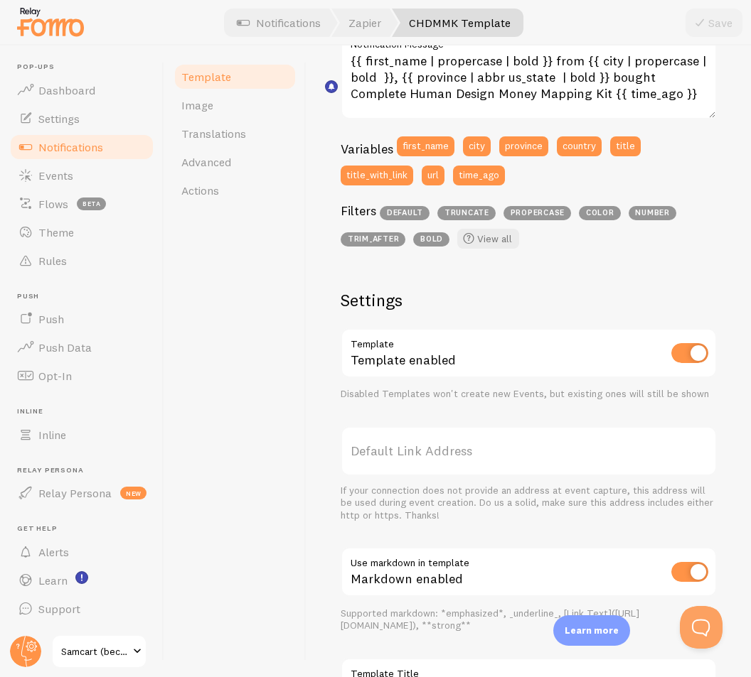
scroll to position [439, 0]
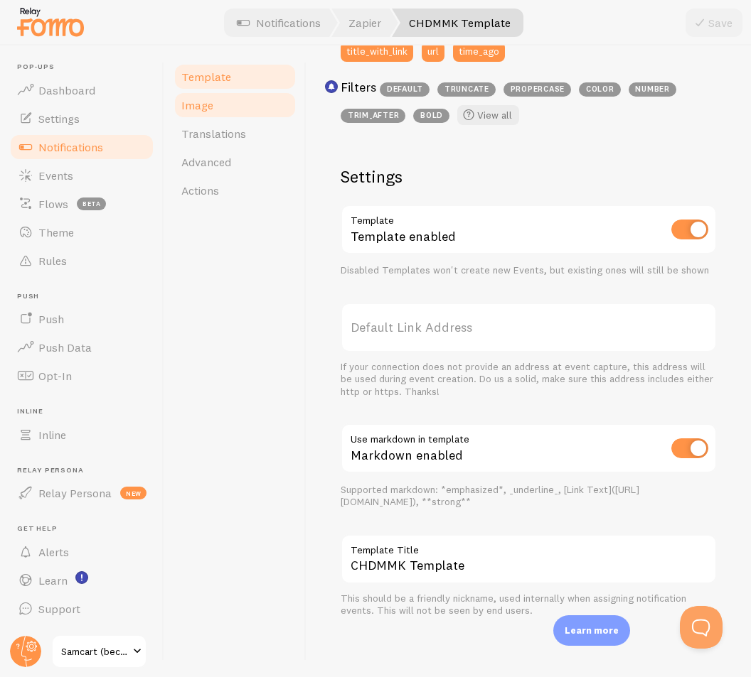
click at [225, 110] on link "Image" at bounding box center [235, 105] width 124 height 28
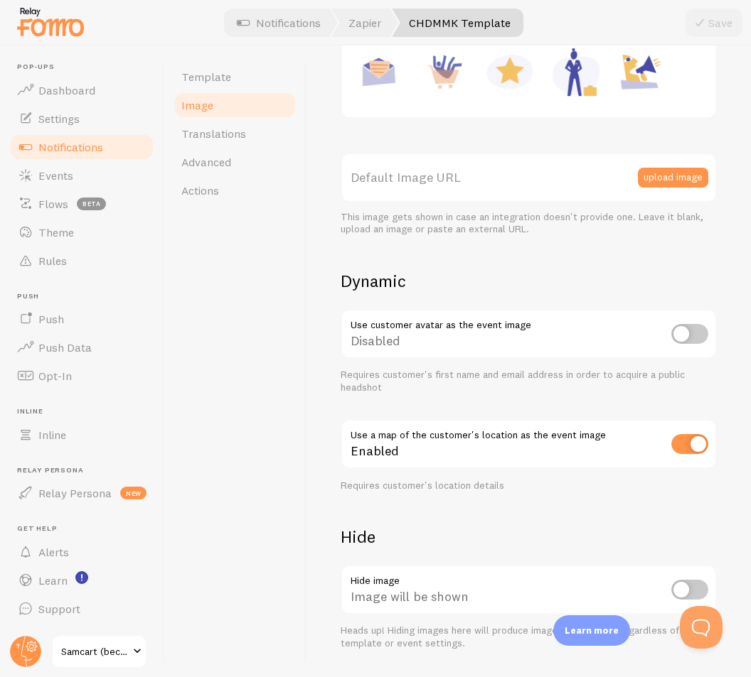
scroll to position [371, 0]
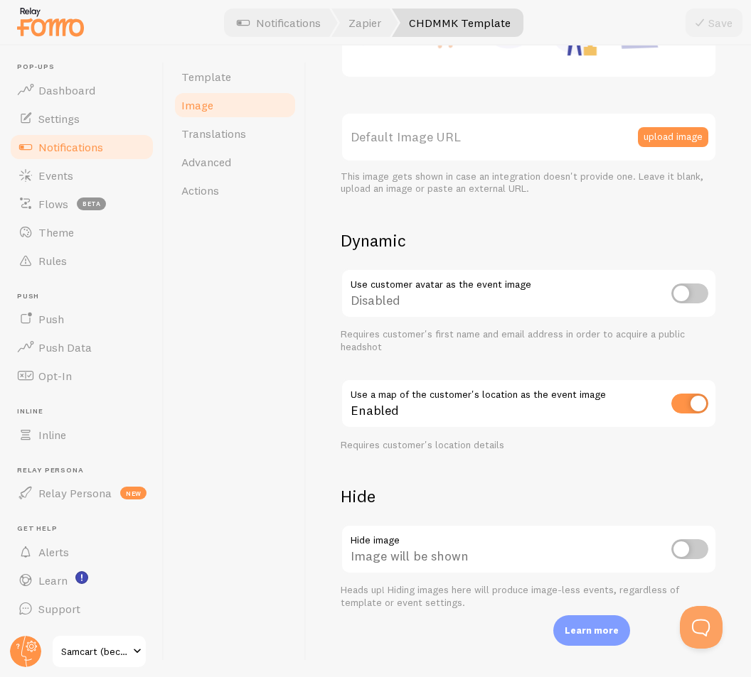
drag, startPoint x: 201, startPoint y: 307, endPoint x: 203, endPoint y: 296, distance: 10.8
click at [202, 306] on div "Template Image Translations Advanced Actions" at bounding box center [235, 361] width 142 height 632
click at [206, 138] on span "Translations" at bounding box center [213, 134] width 65 height 14
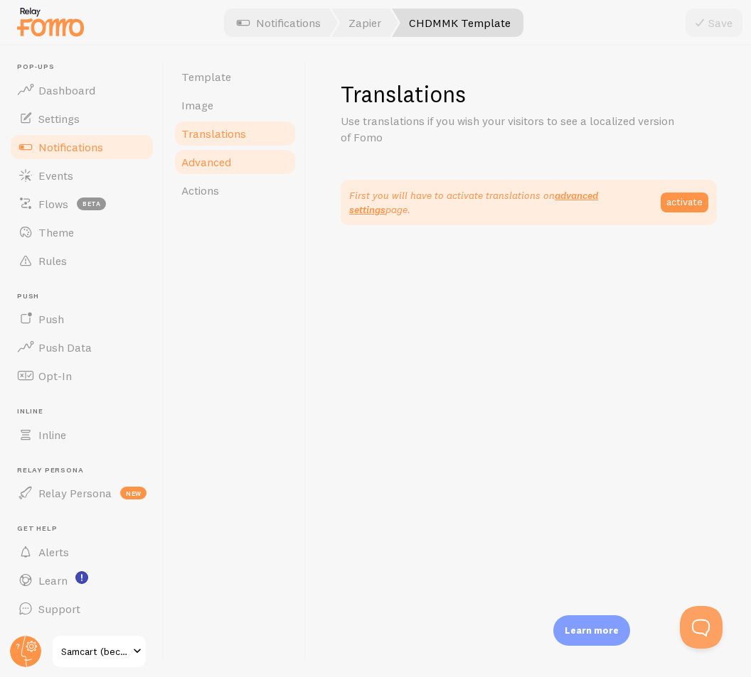
click at [220, 171] on link "Advanced" at bounding box center [235, 162] width 124 height 28
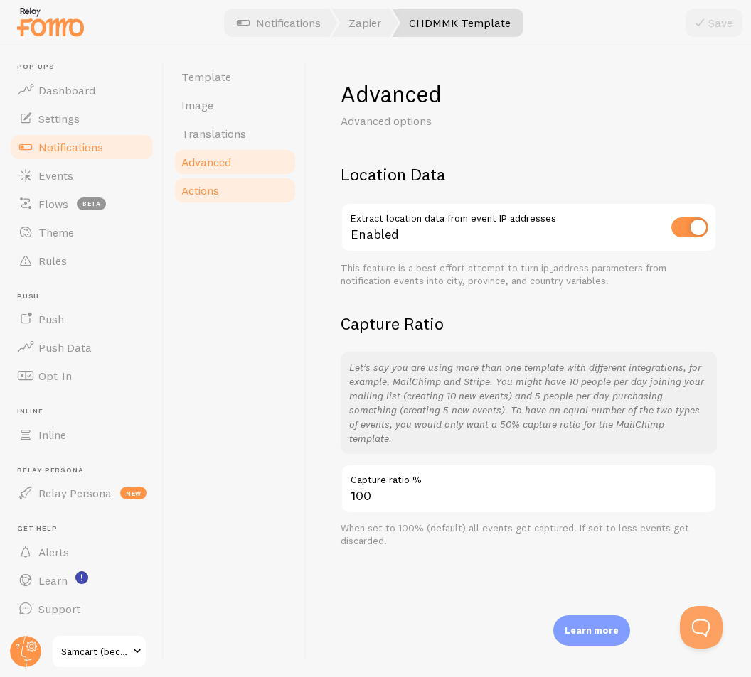
click at [210, 183] on link "Actions" at bounding box center [235, 190] width 124 height 28
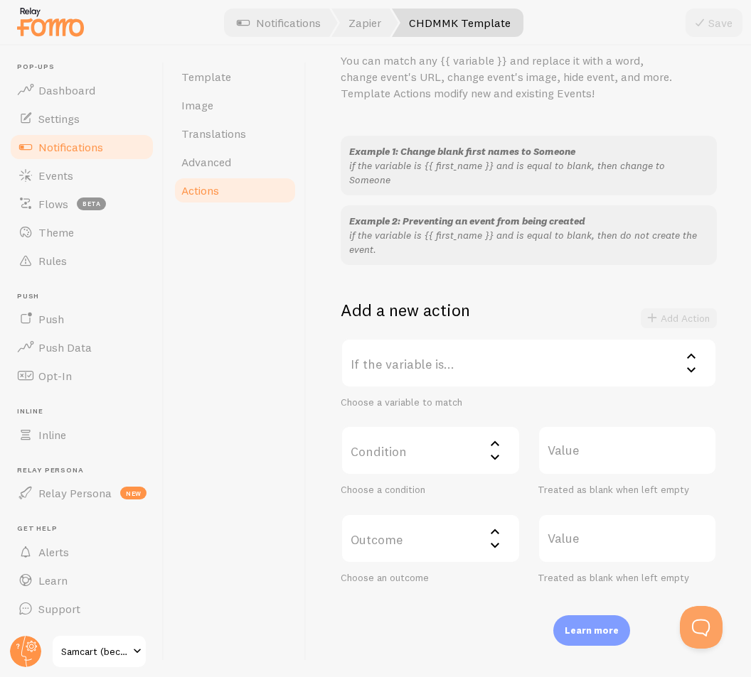
scroll to position [90, 0]
